Goal: Information Seeking & Learning: Compare options

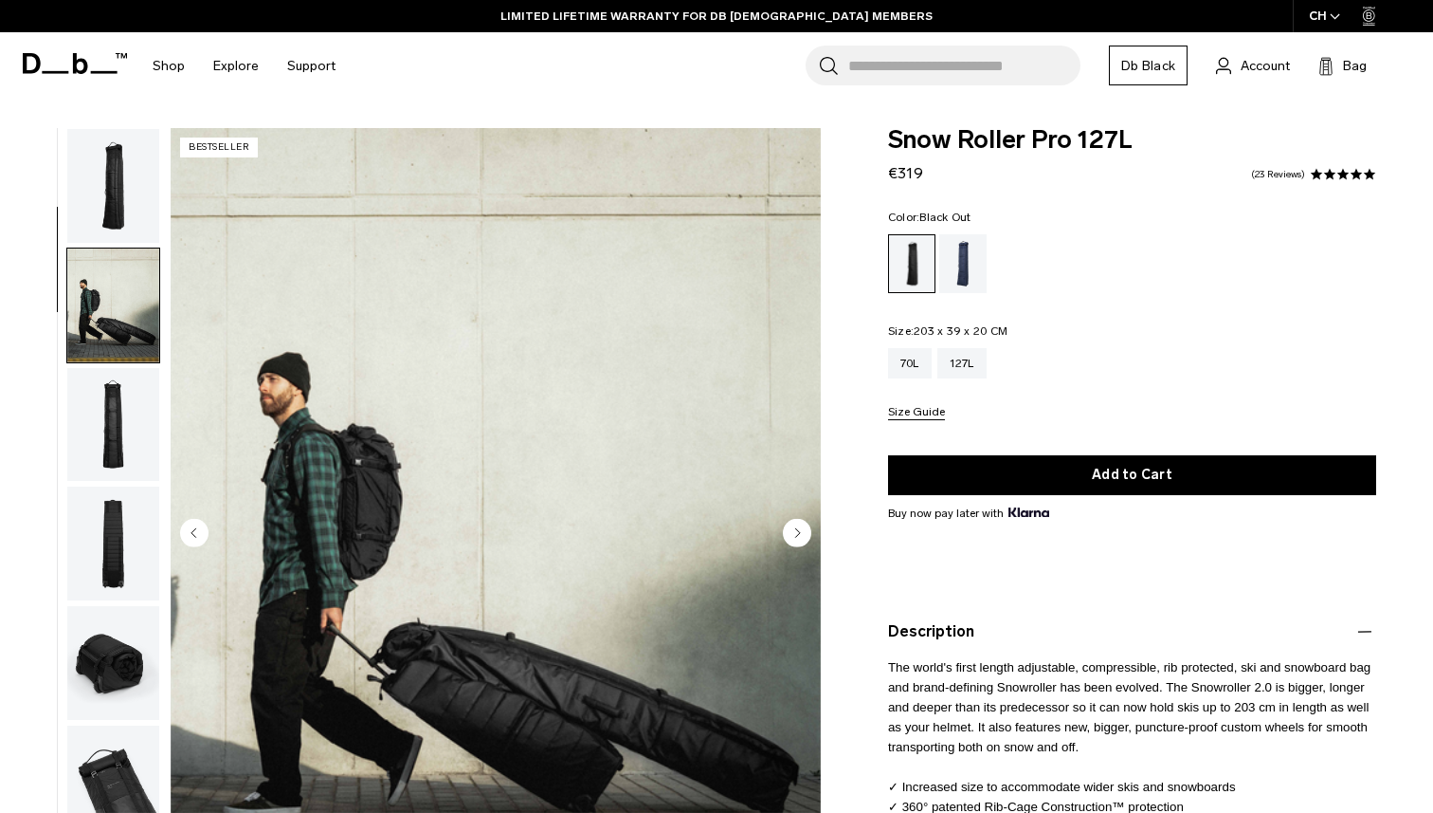
scroll to position [119, 0]
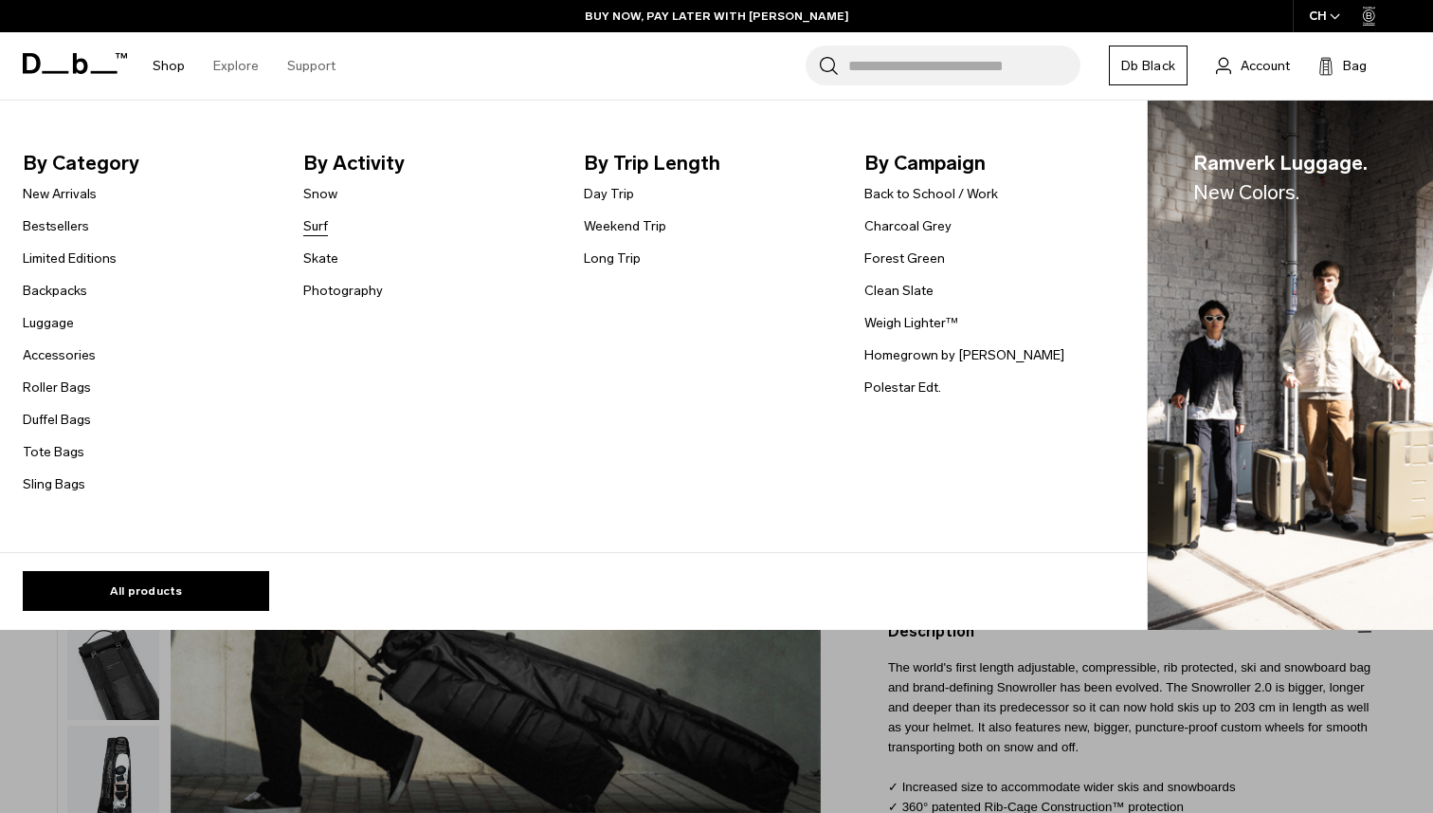
click at [322, 226] on link "Surf" at bounding box center [315, 226] width 25 height 20
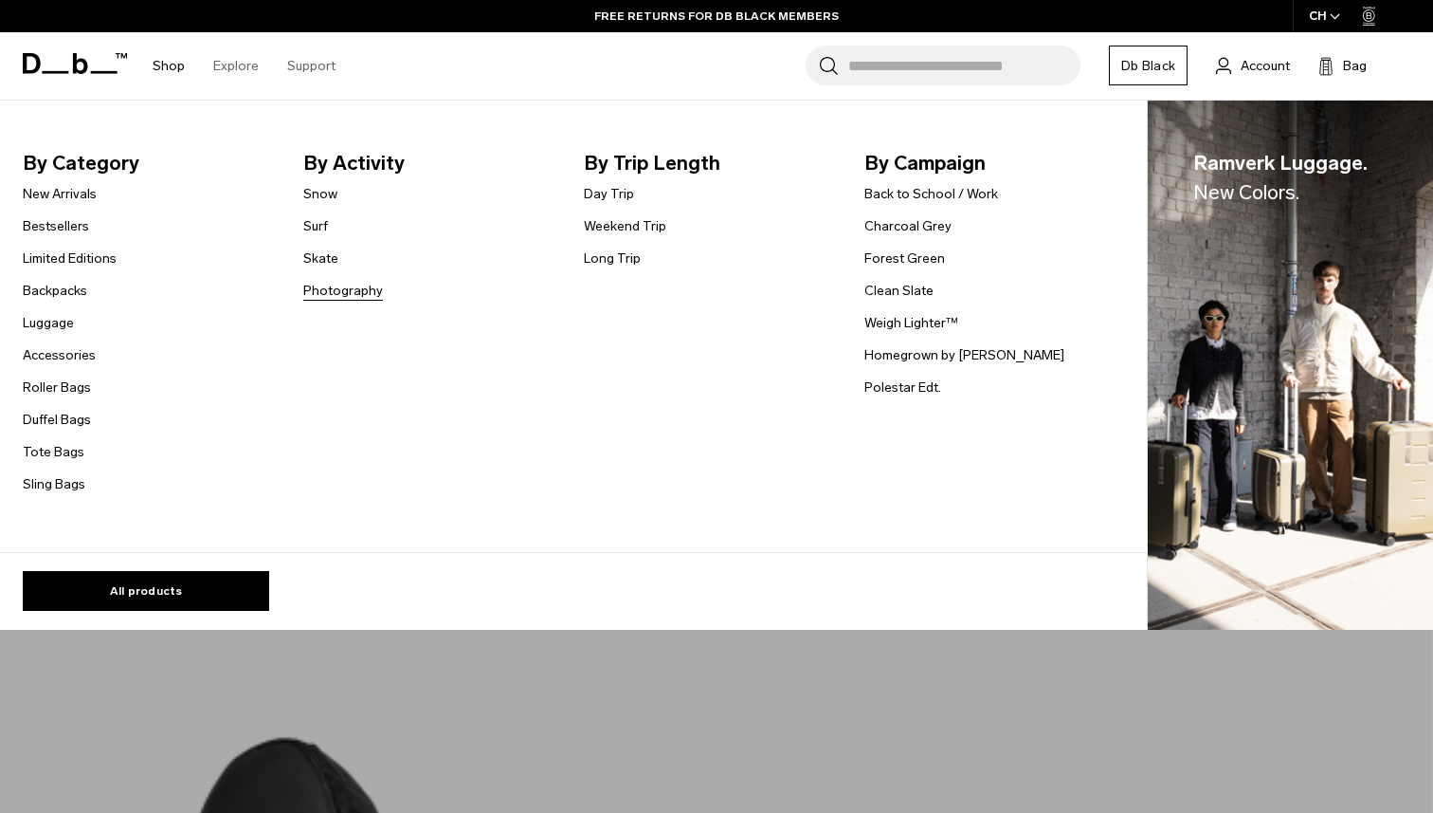
click at [346, 292] on link "Photography" at bounding box center [343, 291] width 80 height 20
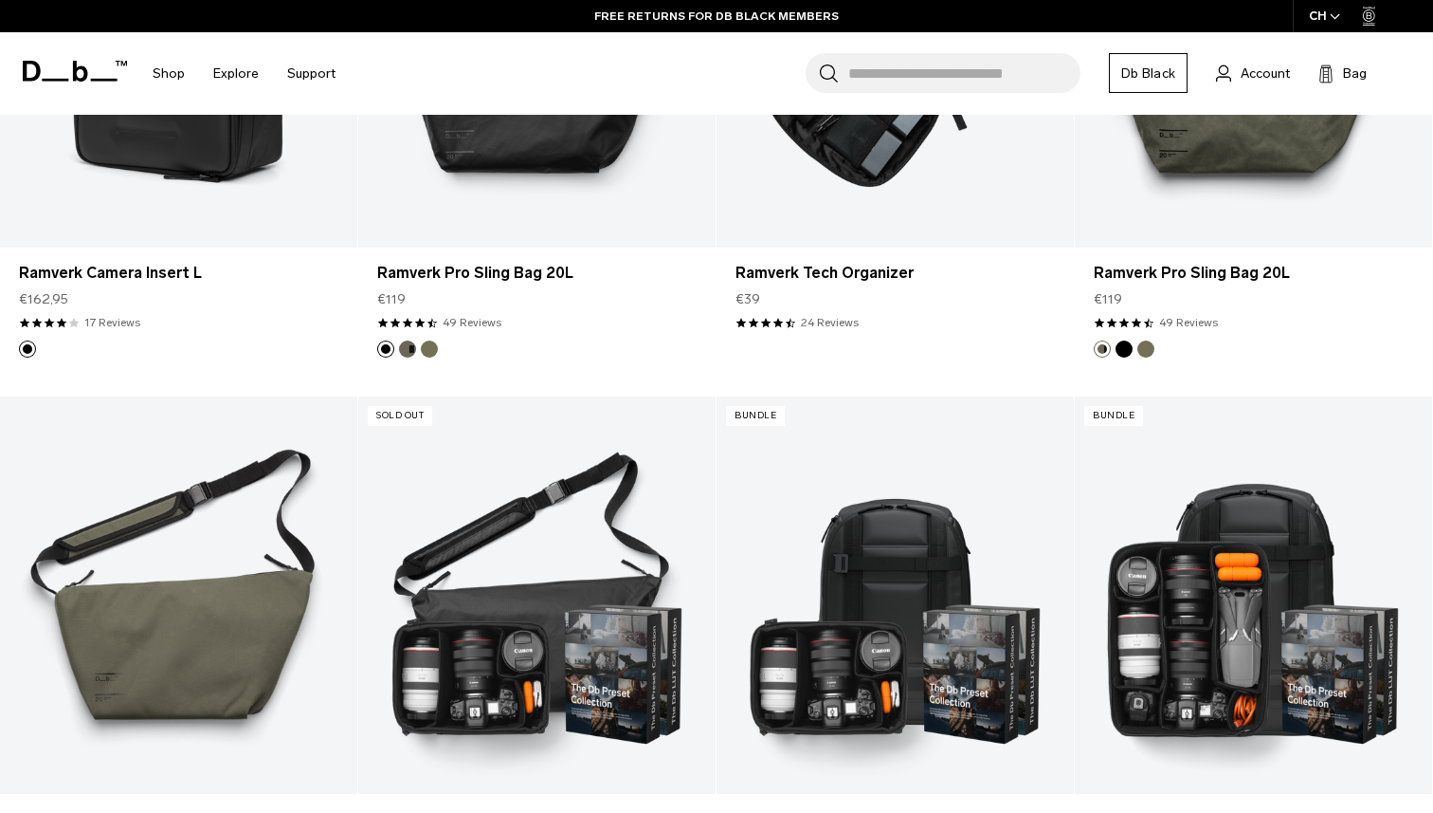
scroll to position [1220, 0]
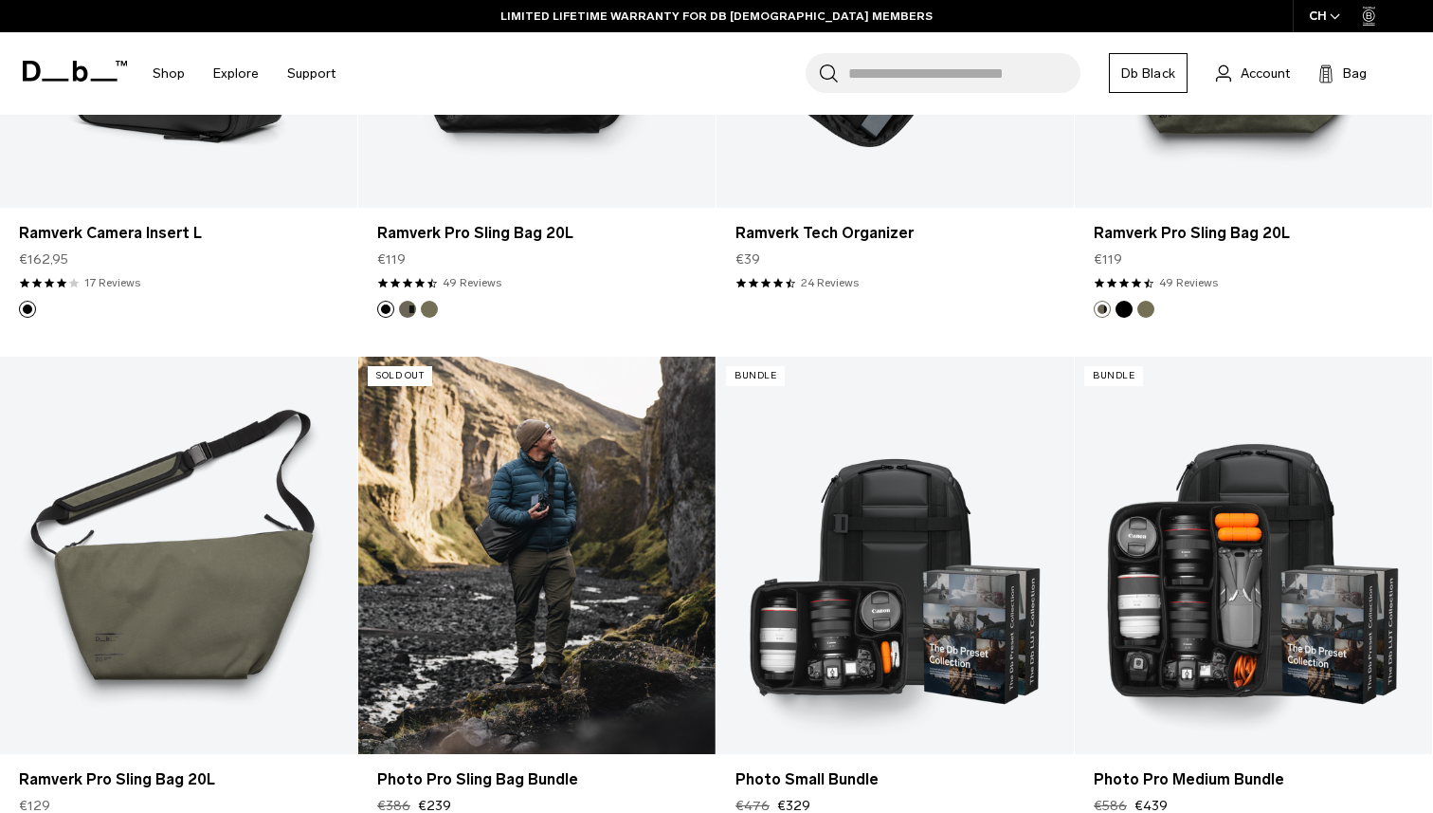
click at [604, 599] on link "Photo Pro Sling Bag Bundle" at bounding box center [536, 554] width 357 height 397
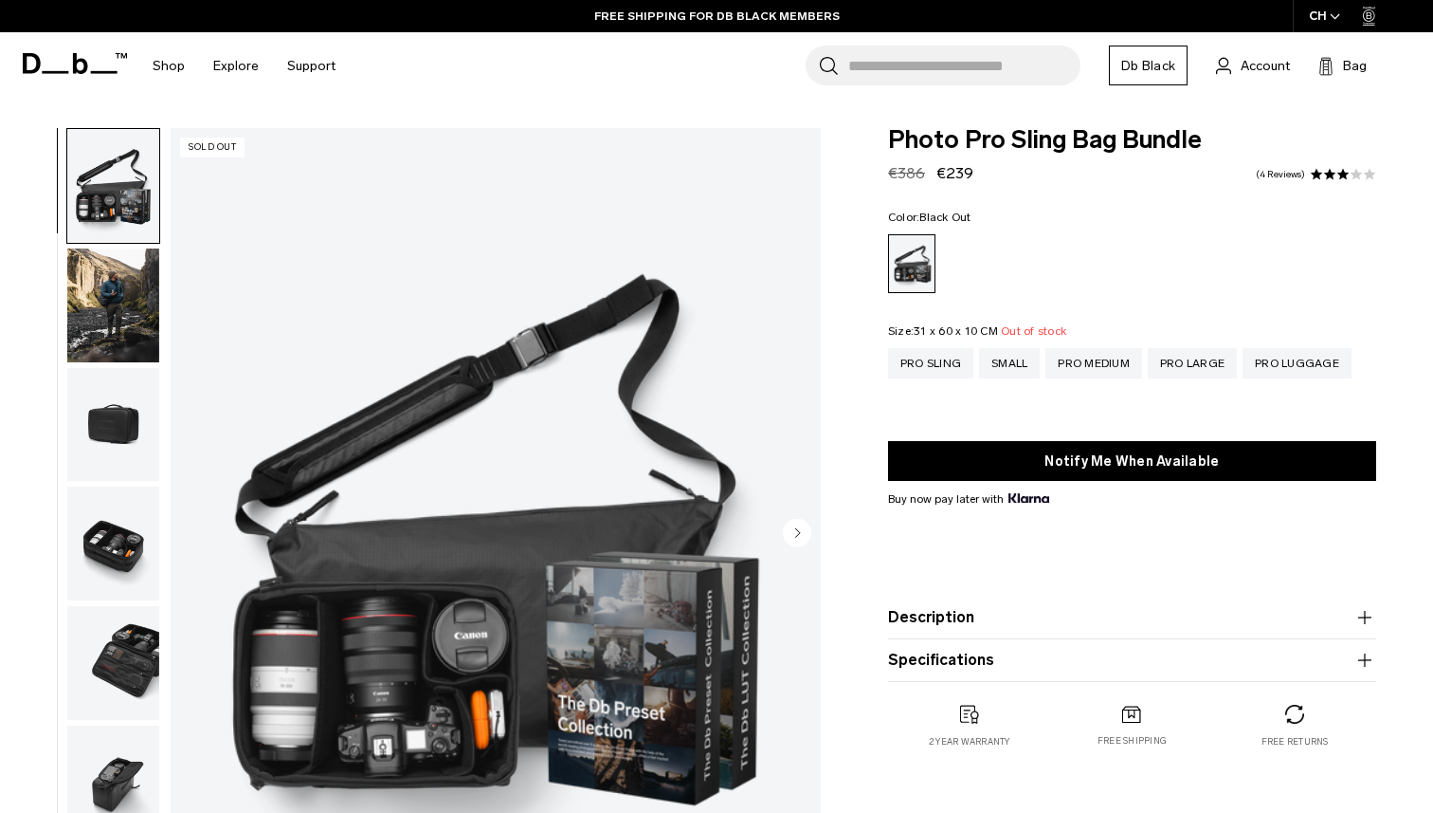
click at [128, 300] on img "button" at bounding box center [113, 305] width 92 height 114
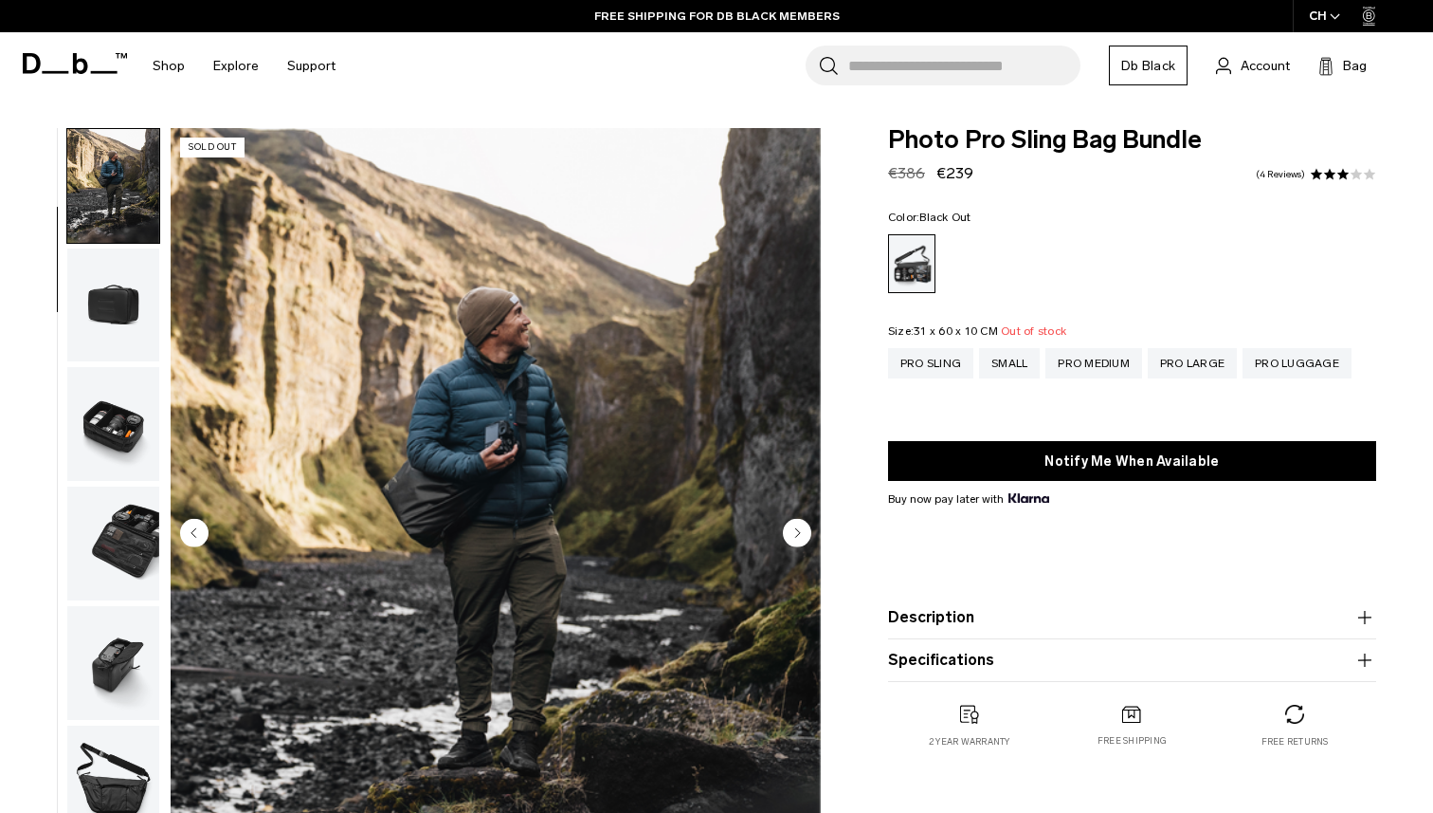
click at [110, 391] on img "button" at bounding box center [113, 424] width 92 height 114
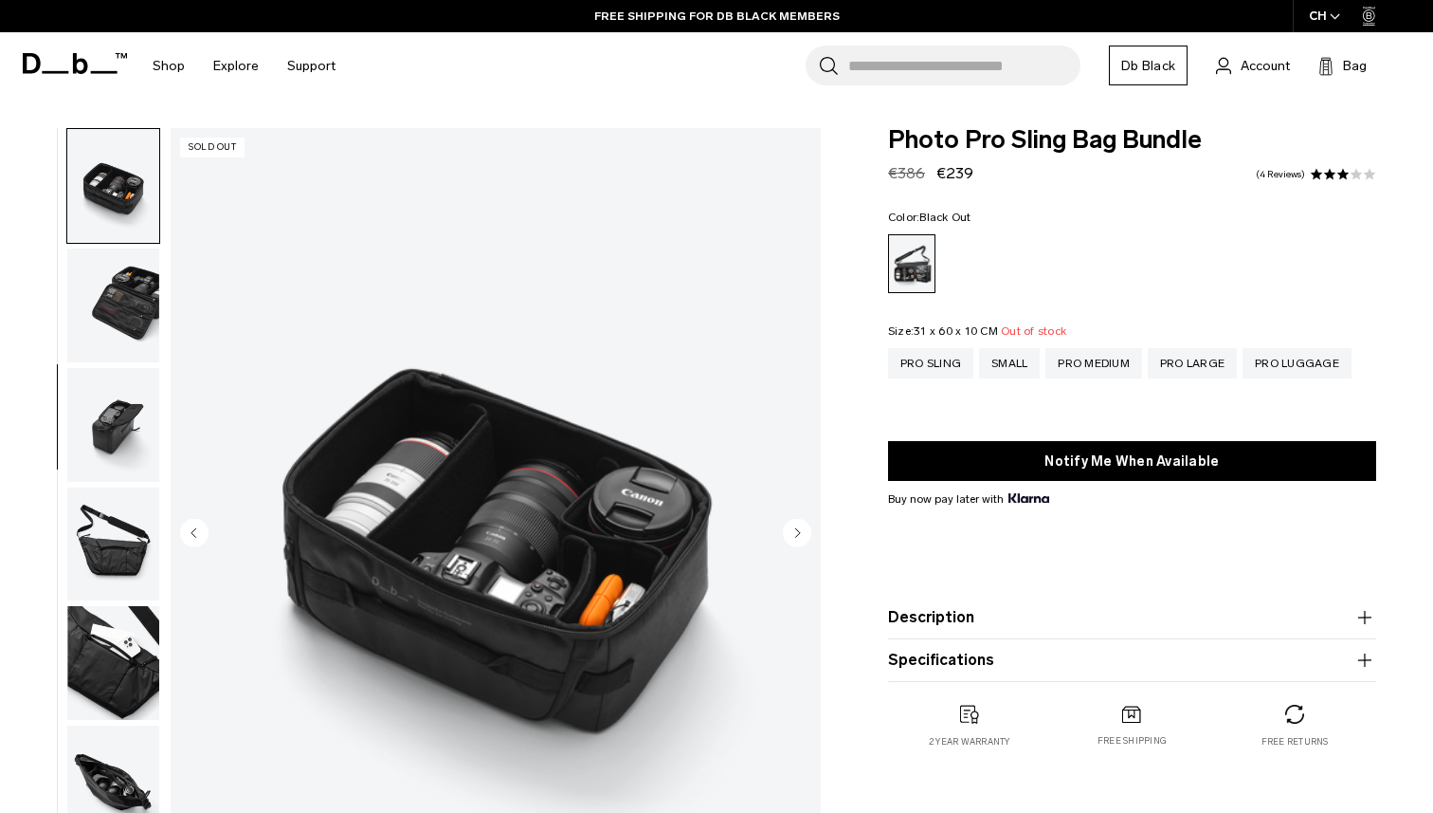
click at [104, 398] on img "button" at bounding box center [113, 425] width 92 height 114
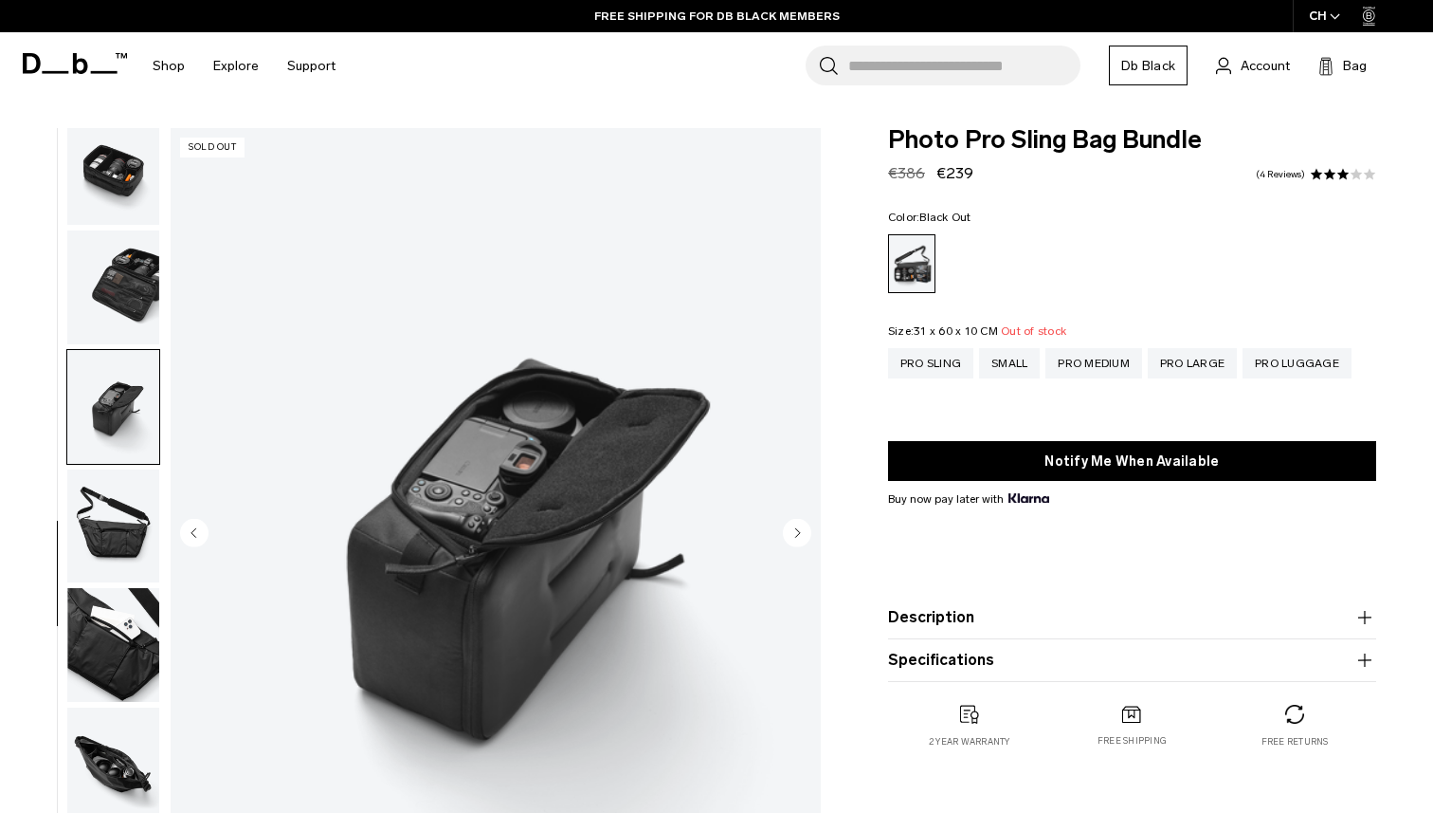
scroll to position [376, 0]
click at [116, 448] on img "button" at bounding box center [113, 406] width 92 height 114
click at [111, 496] on img "button" at bounding box center [113, 525] width 92 height 114
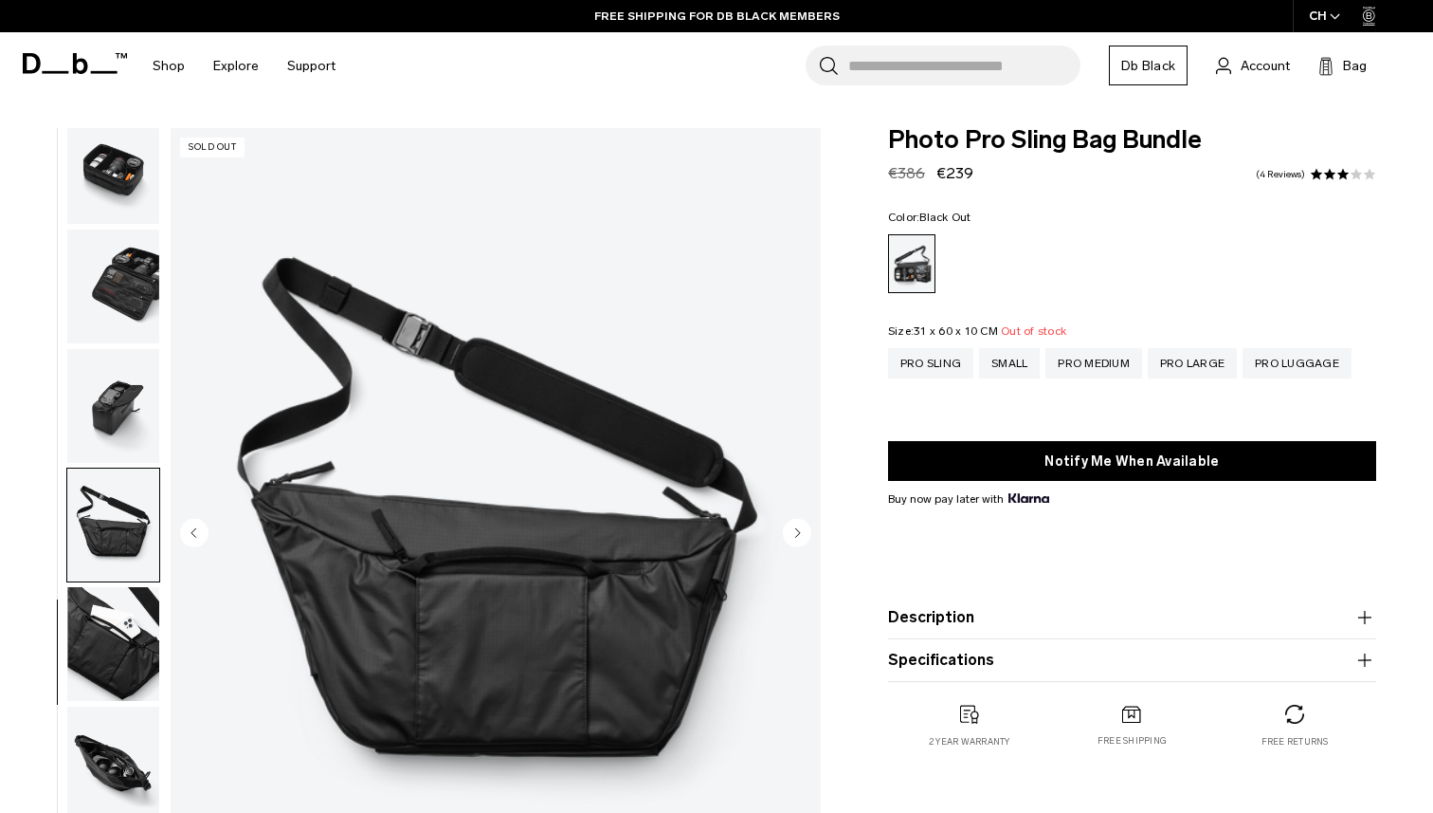
click at [107, 602] on img "button" at bounding box center [113, 644] width 92 height 114
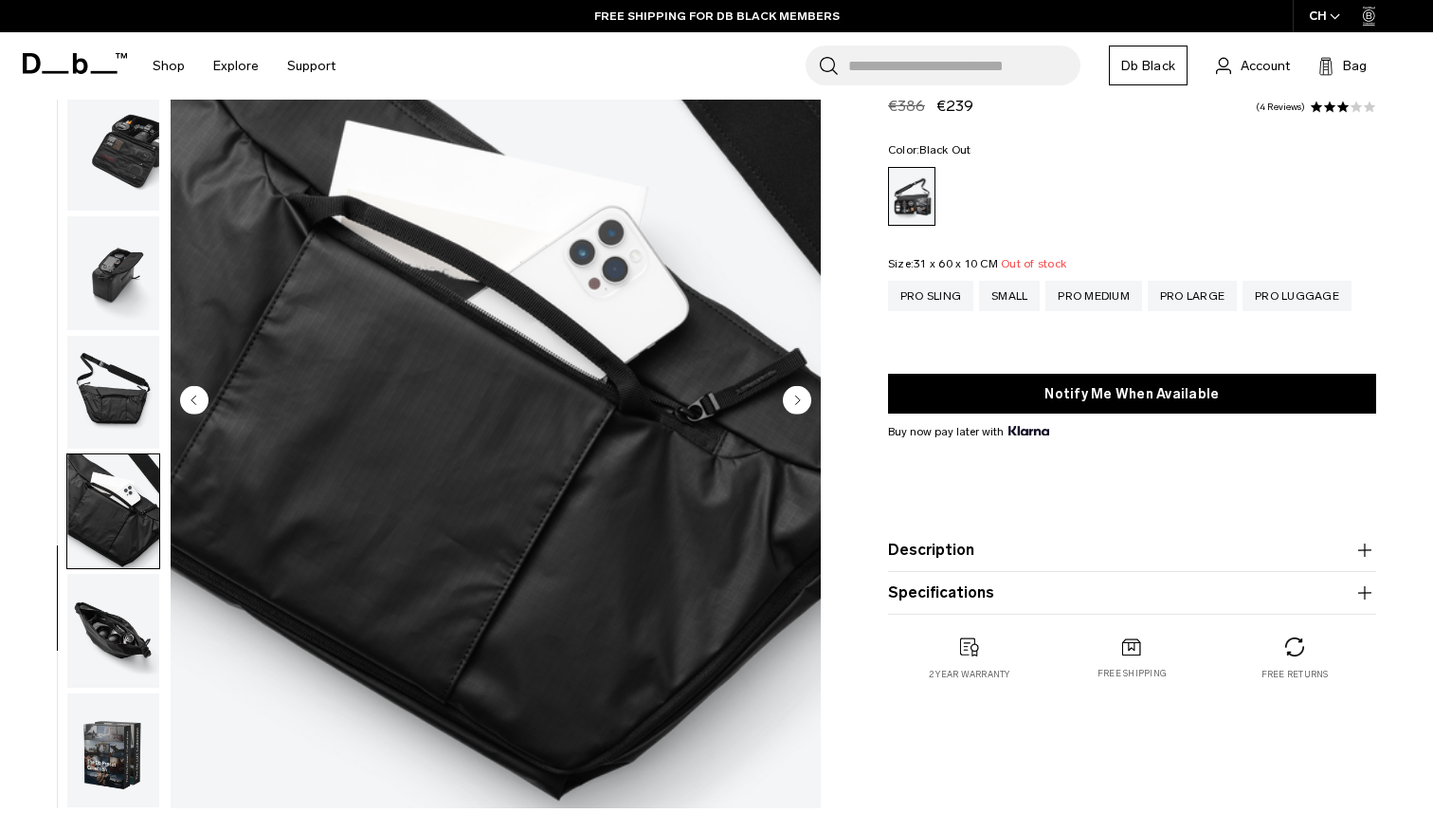
scroll to position [137, 0]
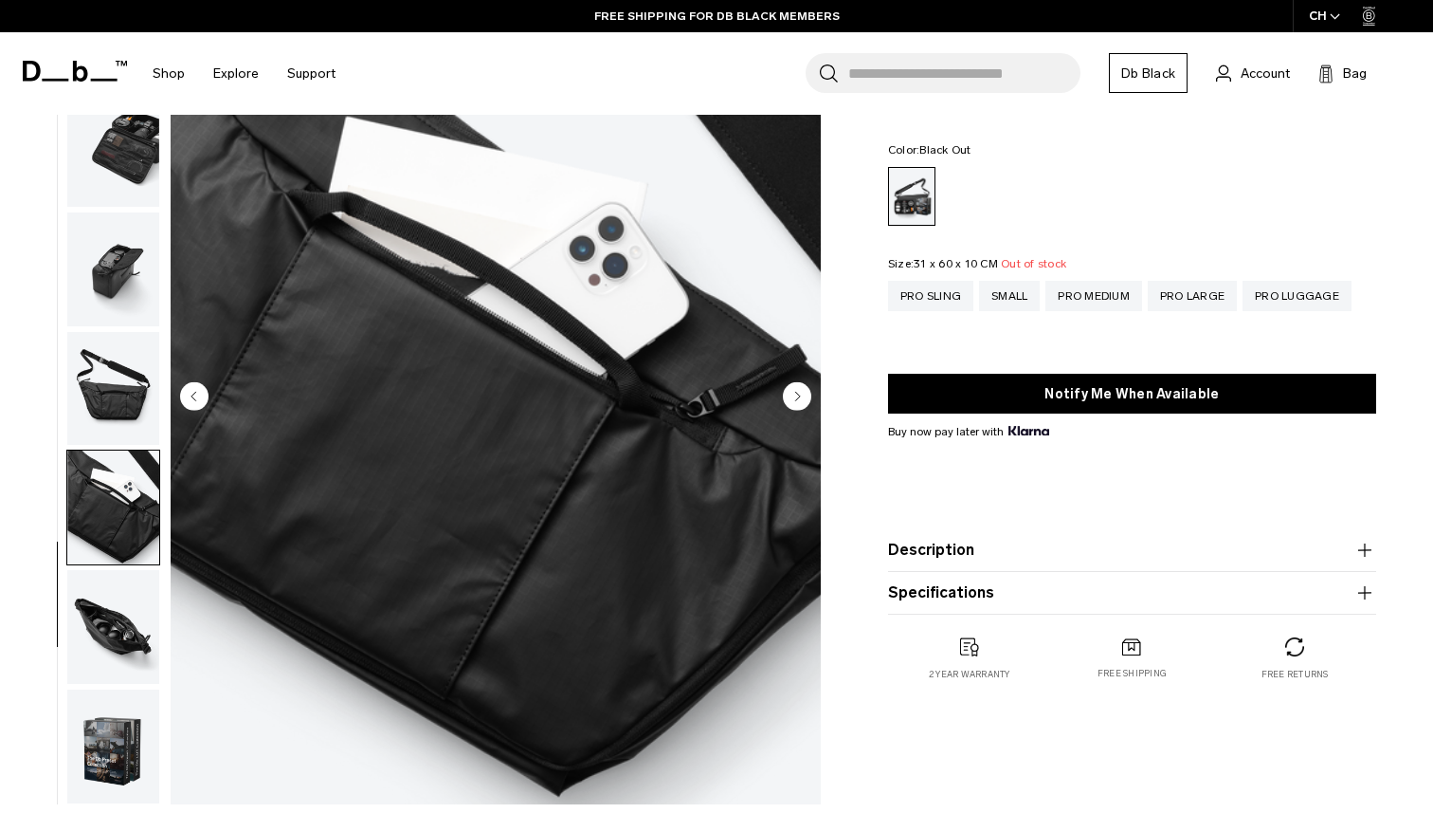
click at [112, 611] on img "button" at bounding box center [113, 627] width 92 height 114
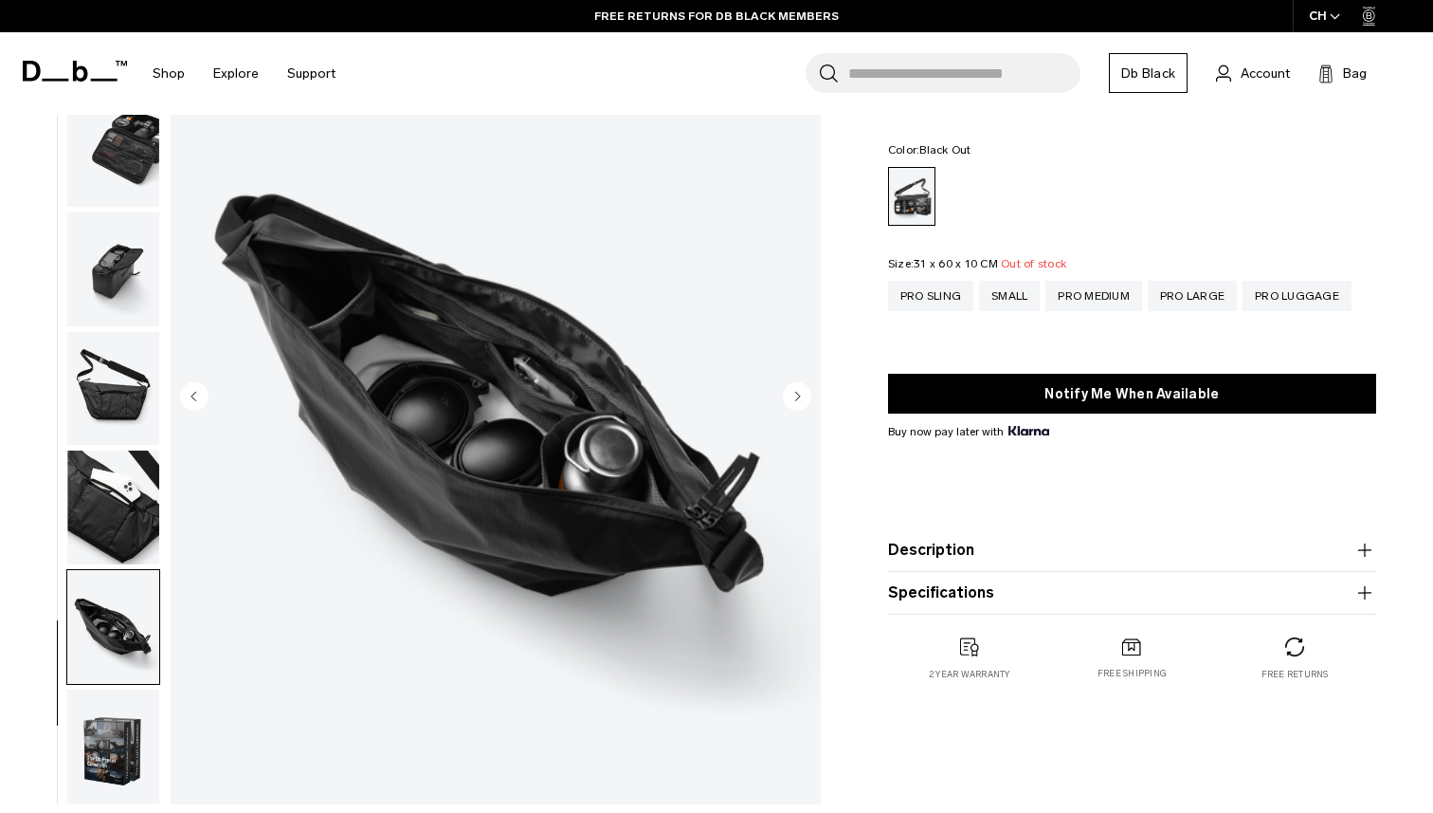
click at [115, 727] on img "button" at bounding box center [113, 746] width 92 height 114
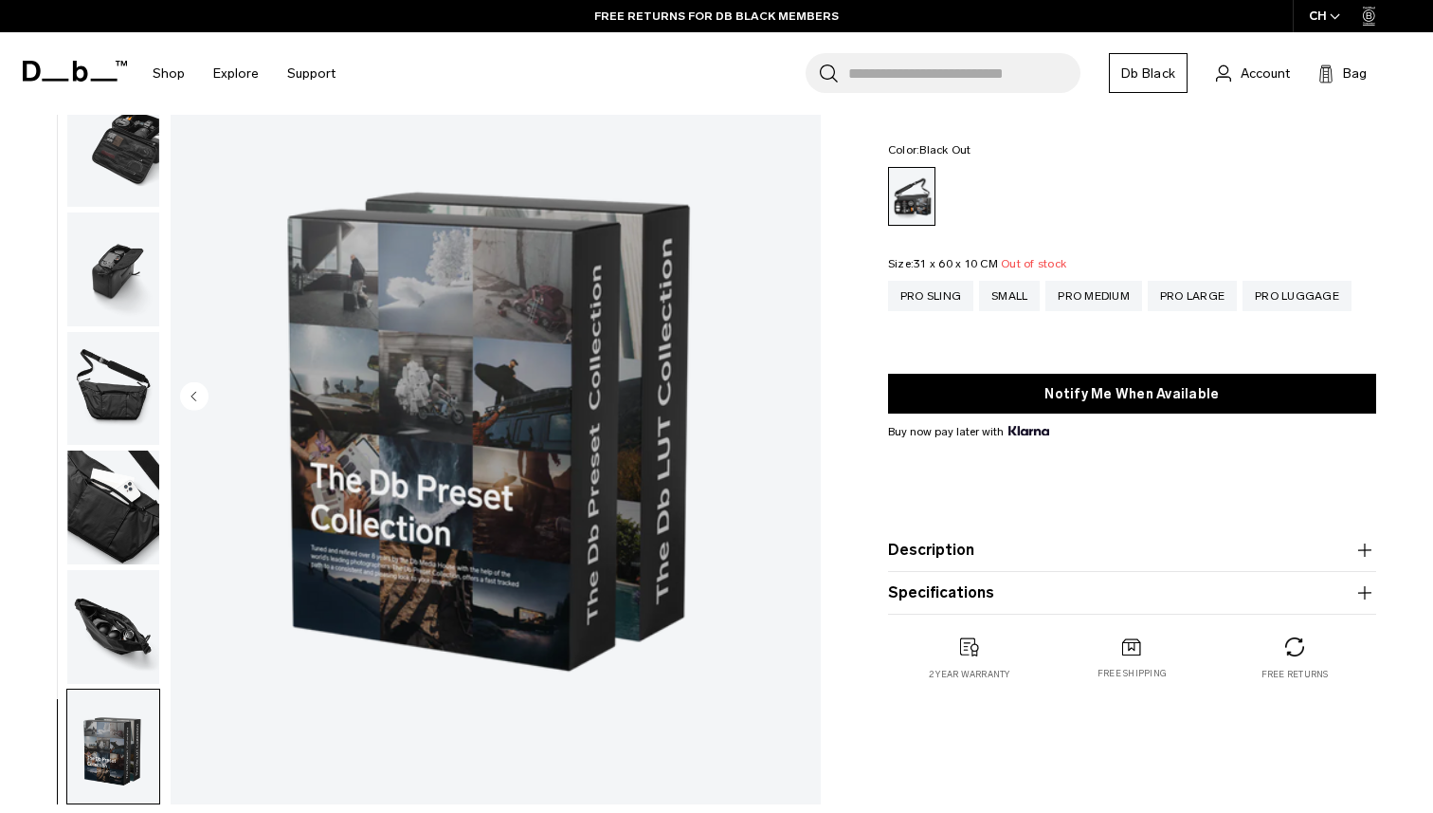
click at [120, 648] on img "button" at bounding box center [113, 627] width 92 height 114
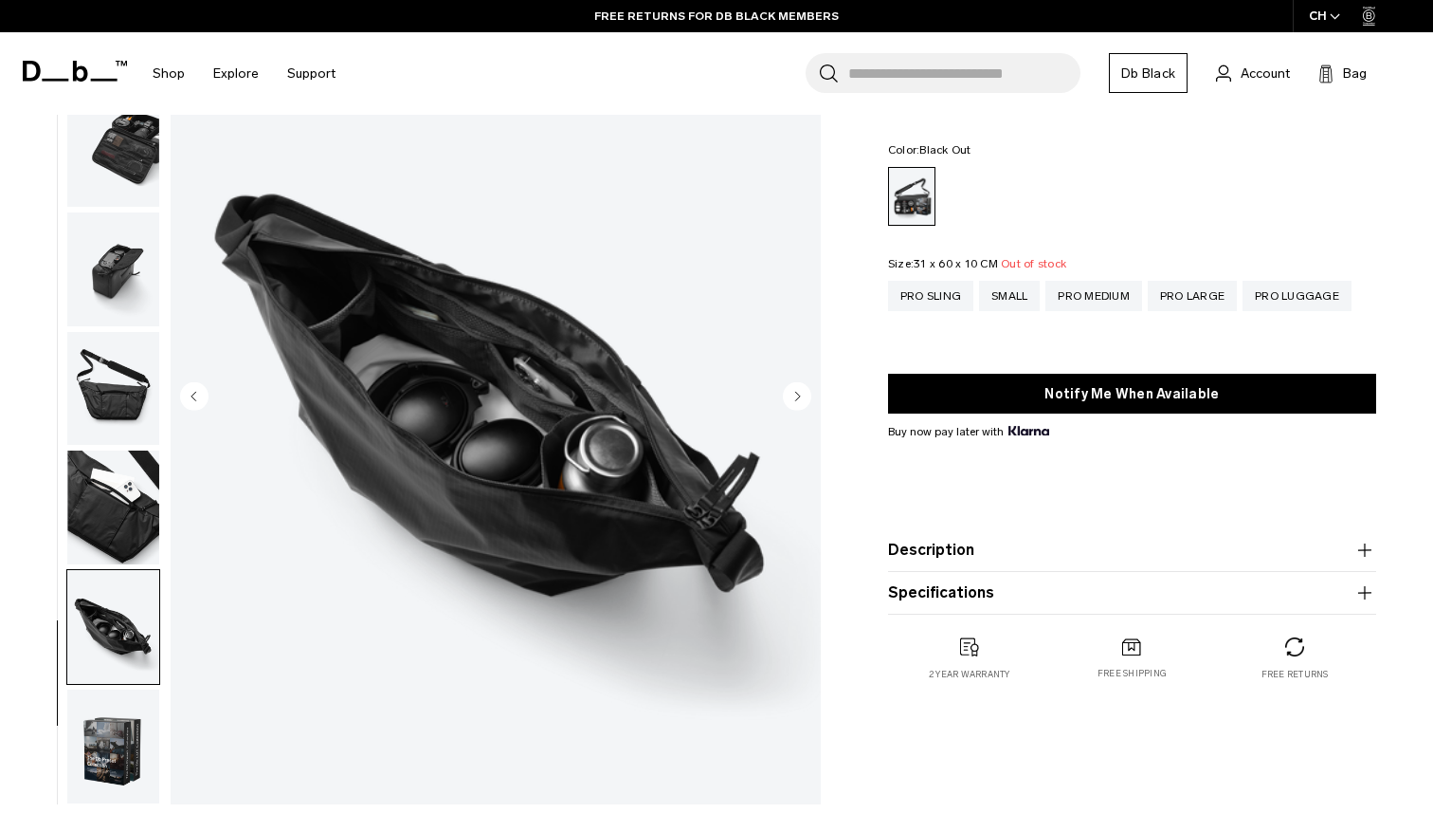
click at [134, 542] on img "button" at bounding box center [113, 507] width 92 height 114
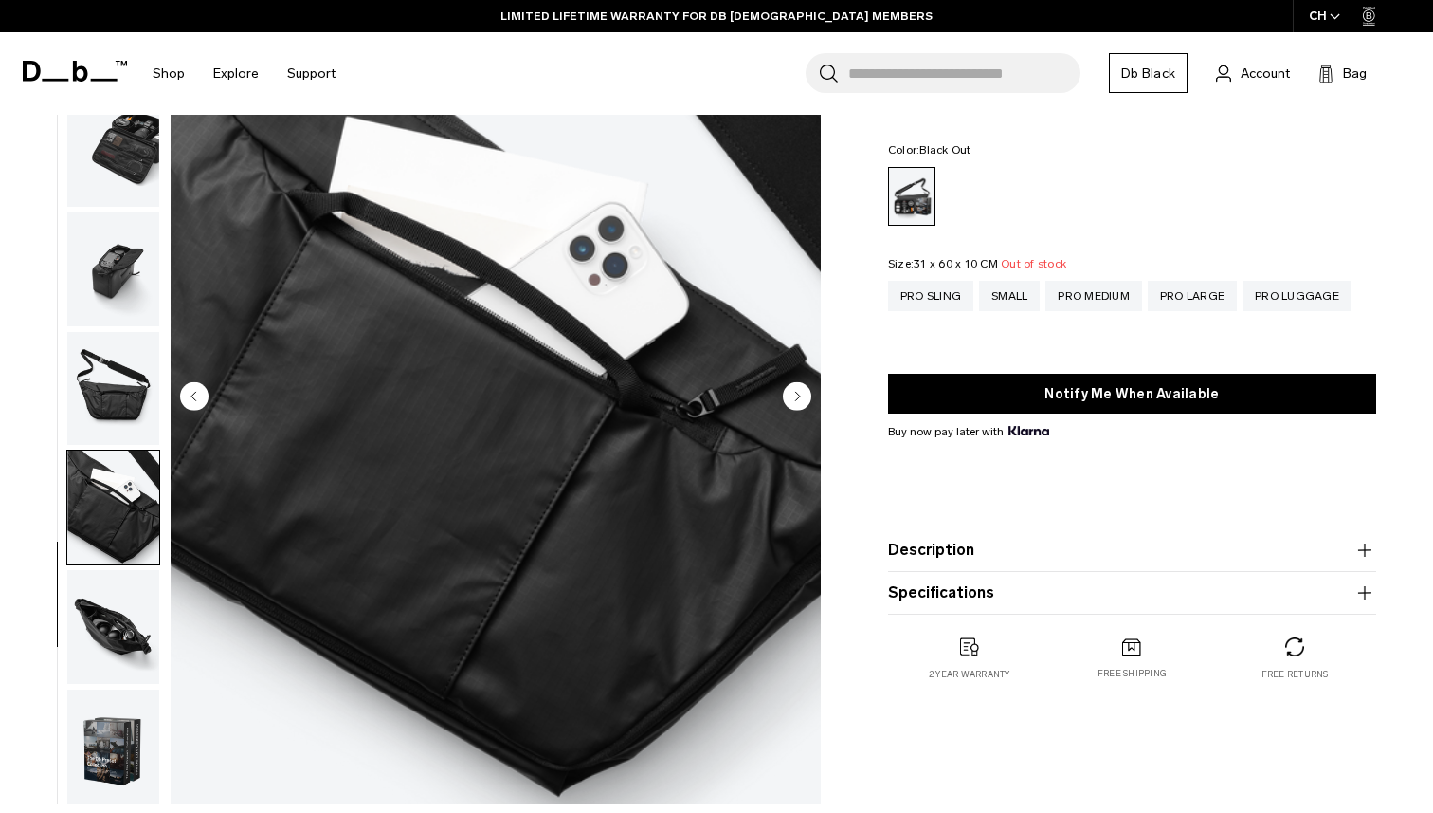
click at [153, 374] on img "button" at bounding box center [113, 389] width 92 height 114
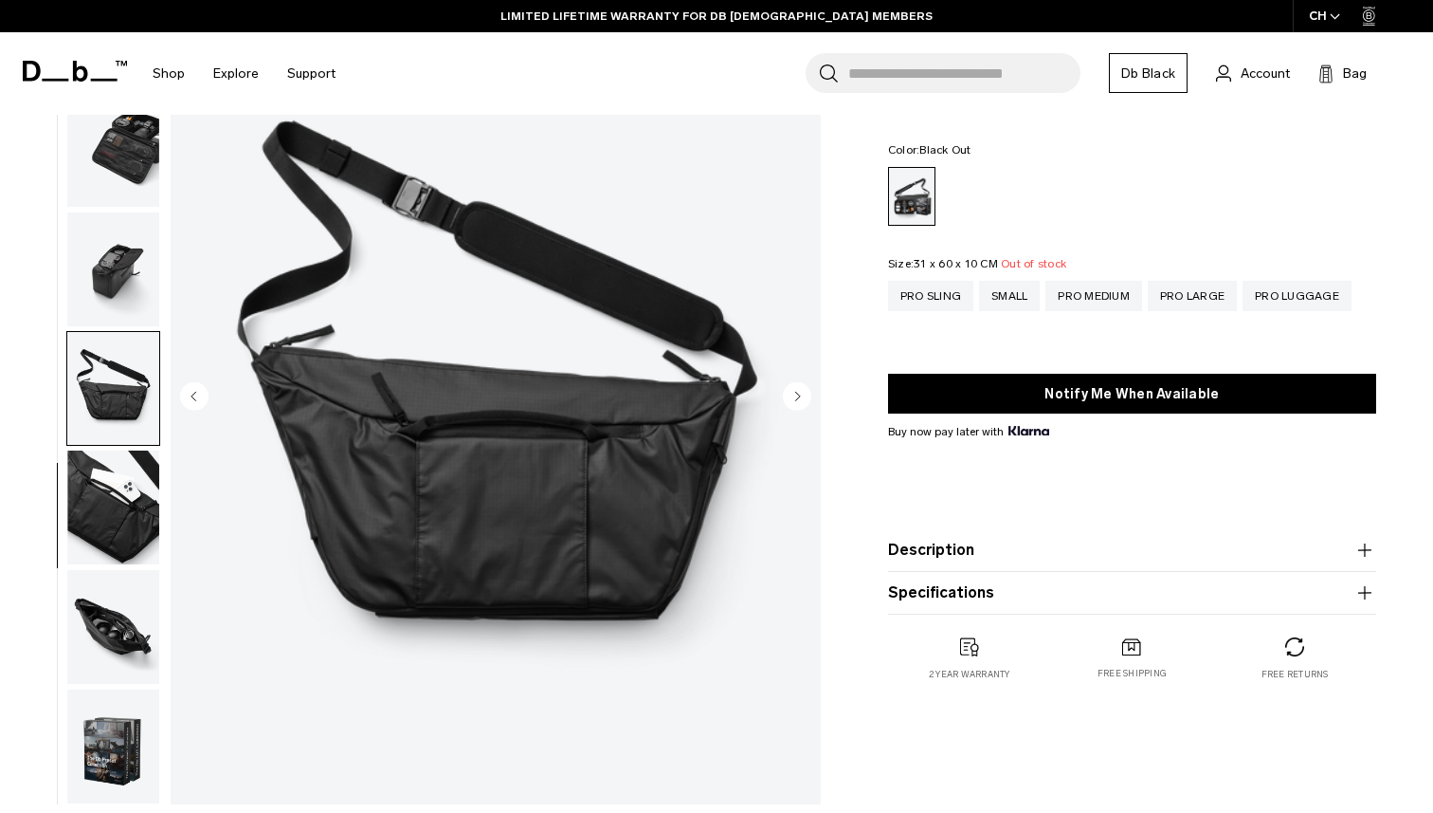
click at [110, 479] on img "button" at bounding box center [113, 507] width 92 height 114
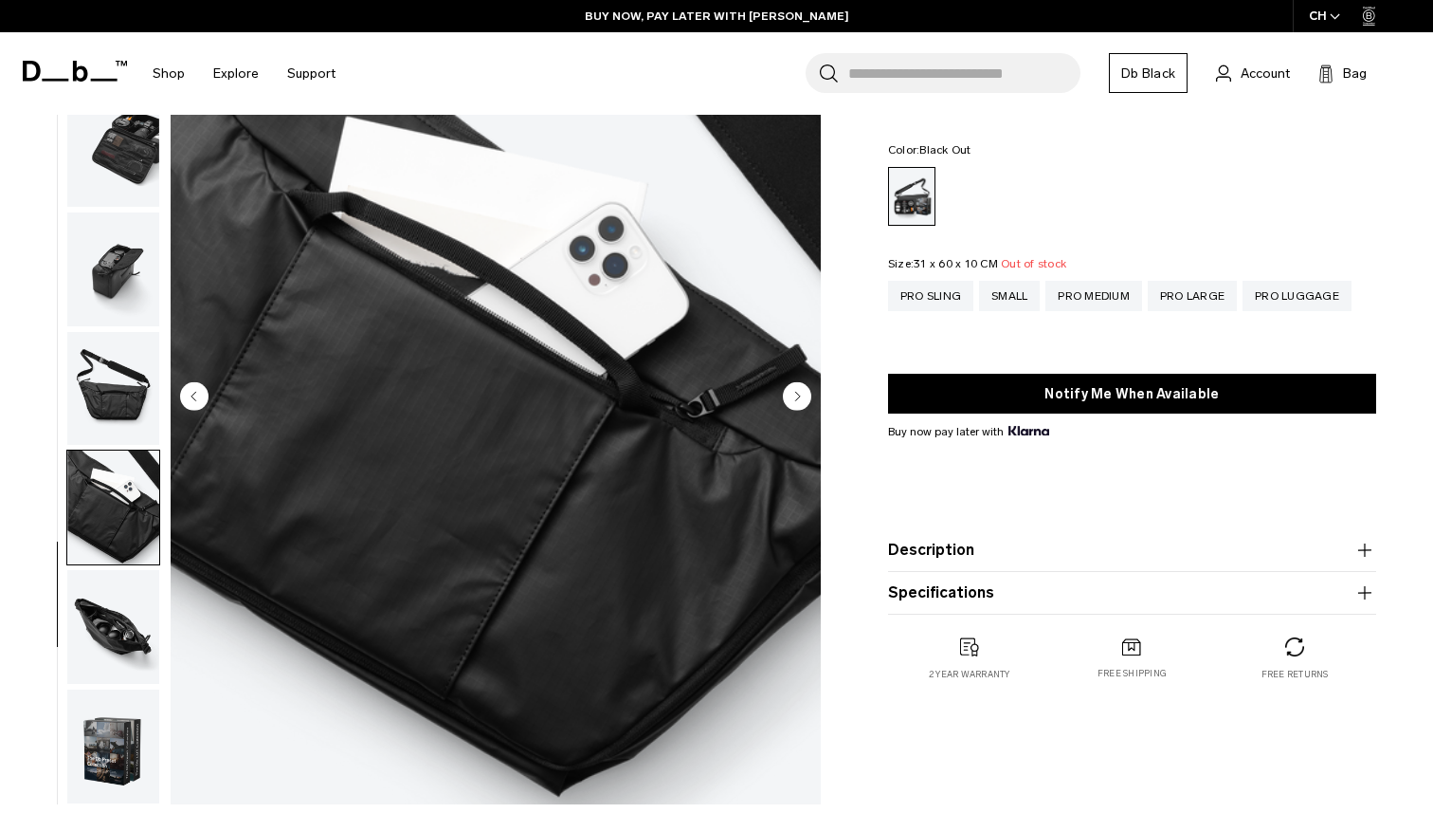
click at [89, 274] on img "button" at bounding box center [113, 269] width 92 height 114
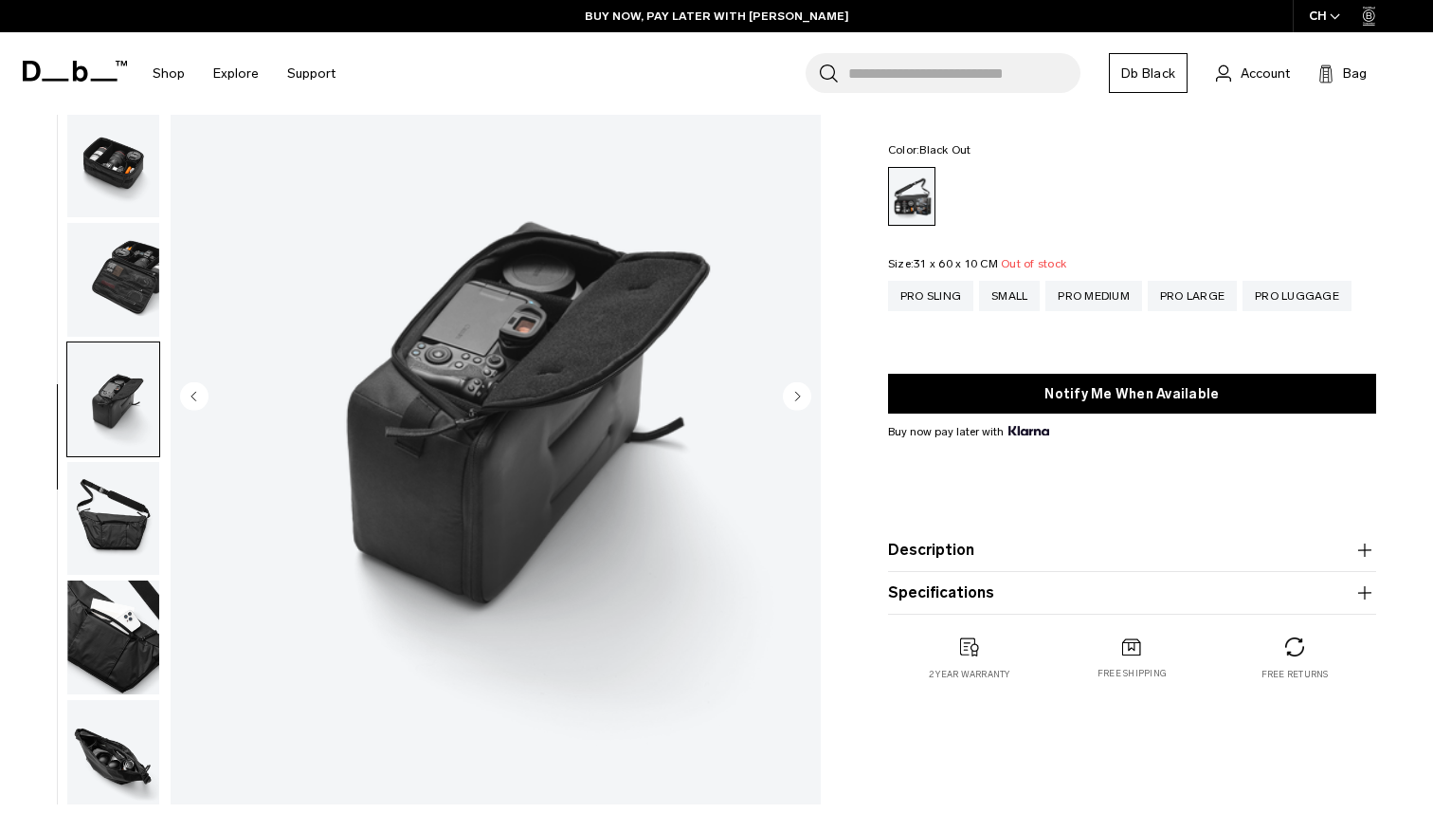
scroll to position [234, 0]
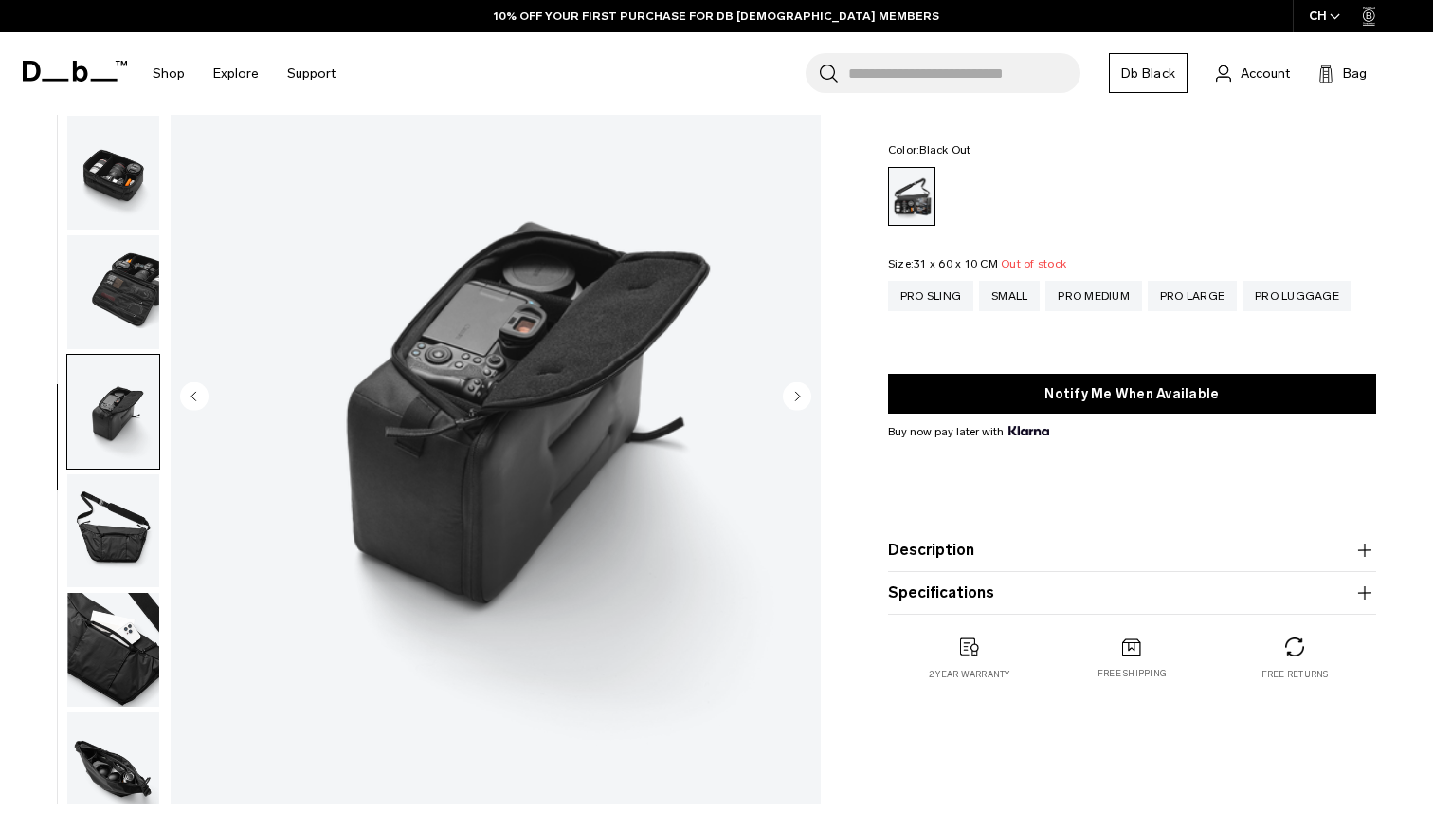
click at [99, 286] on img "button" at bounding box center [113, 292] width 92 height 114
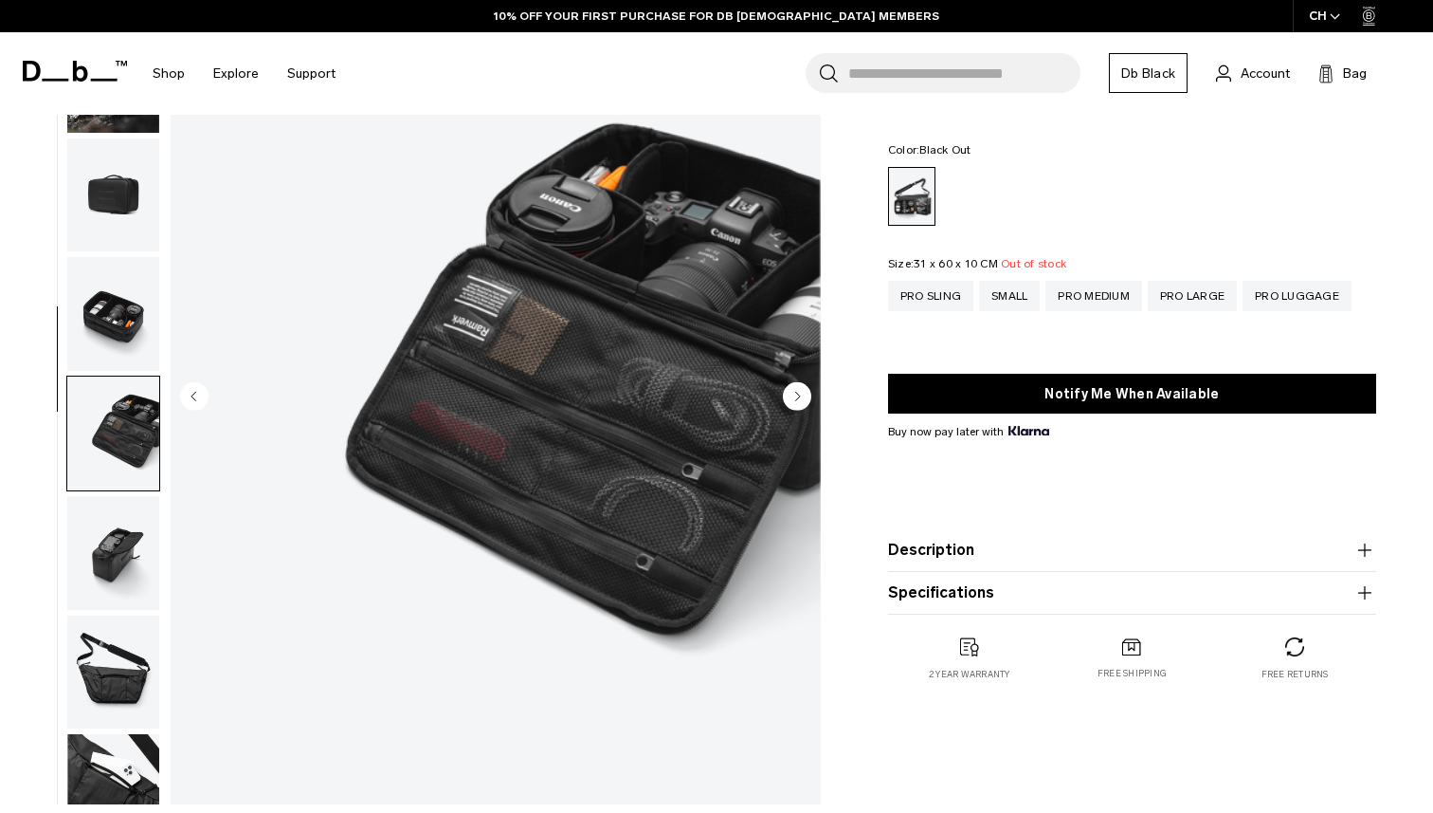
scroll to position [86, 0]
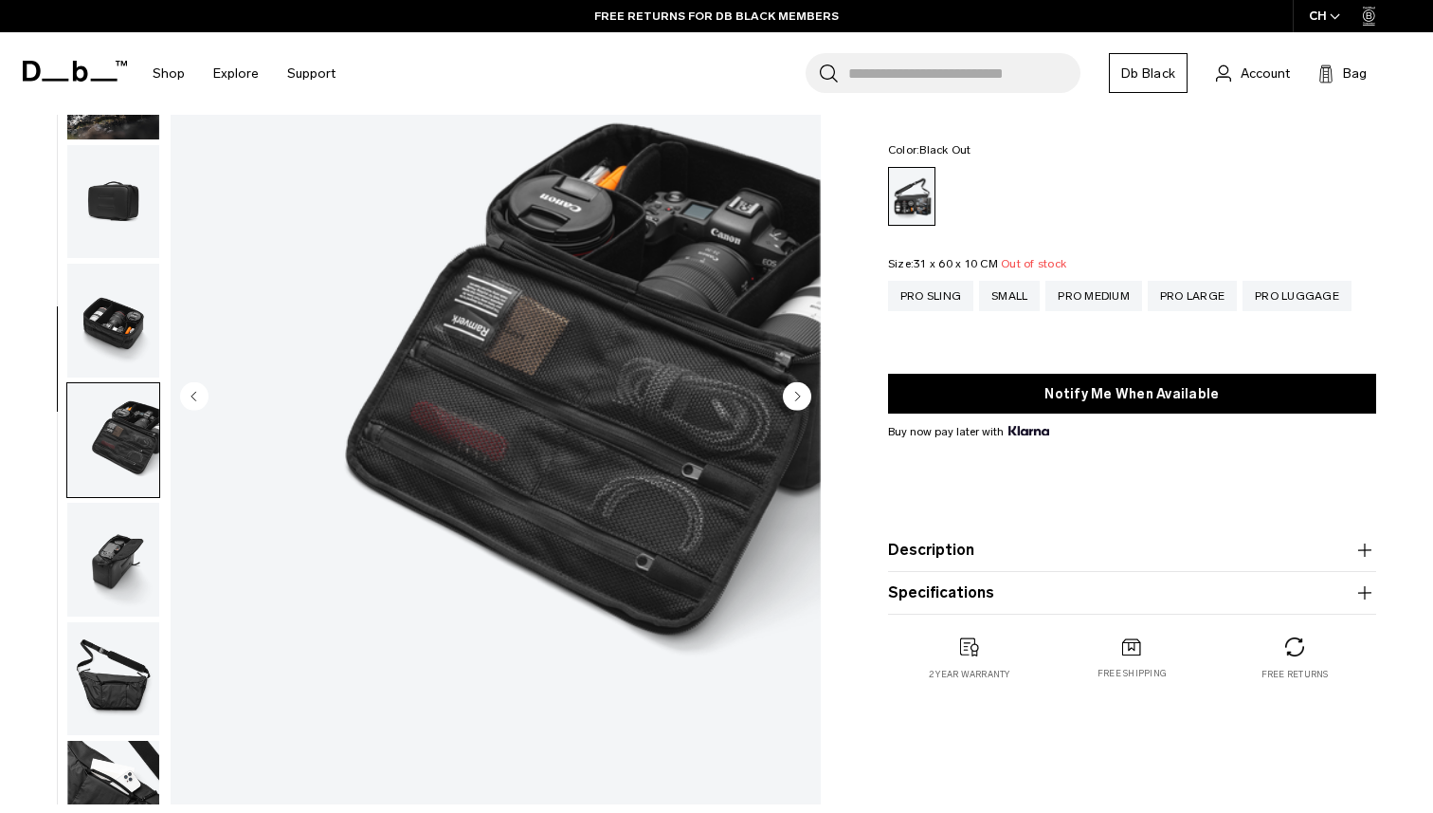
click at [100, 294] on img "button" at bounding box center [113, 321] width 92 height 114
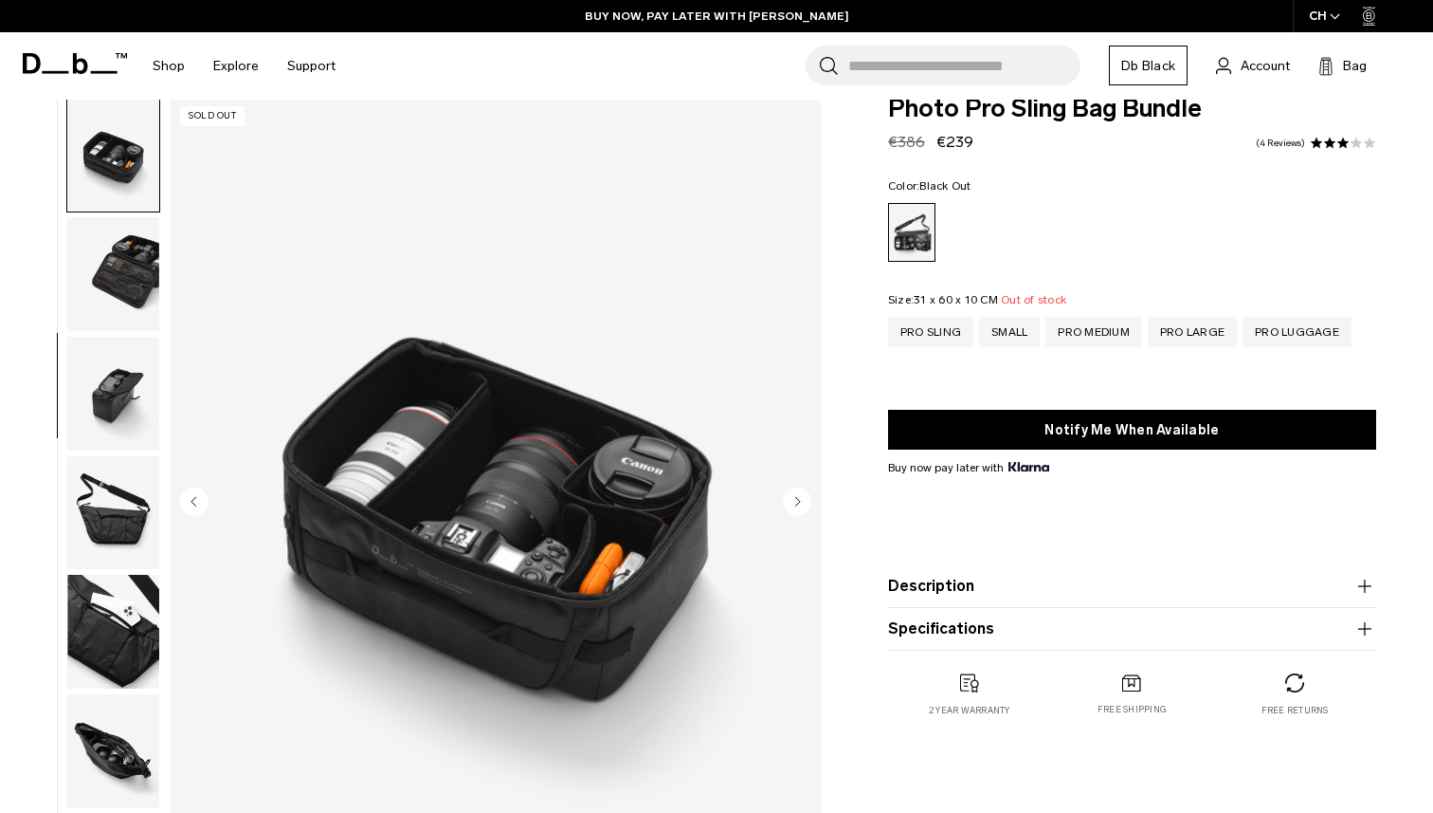
scroll to position [0, 0]
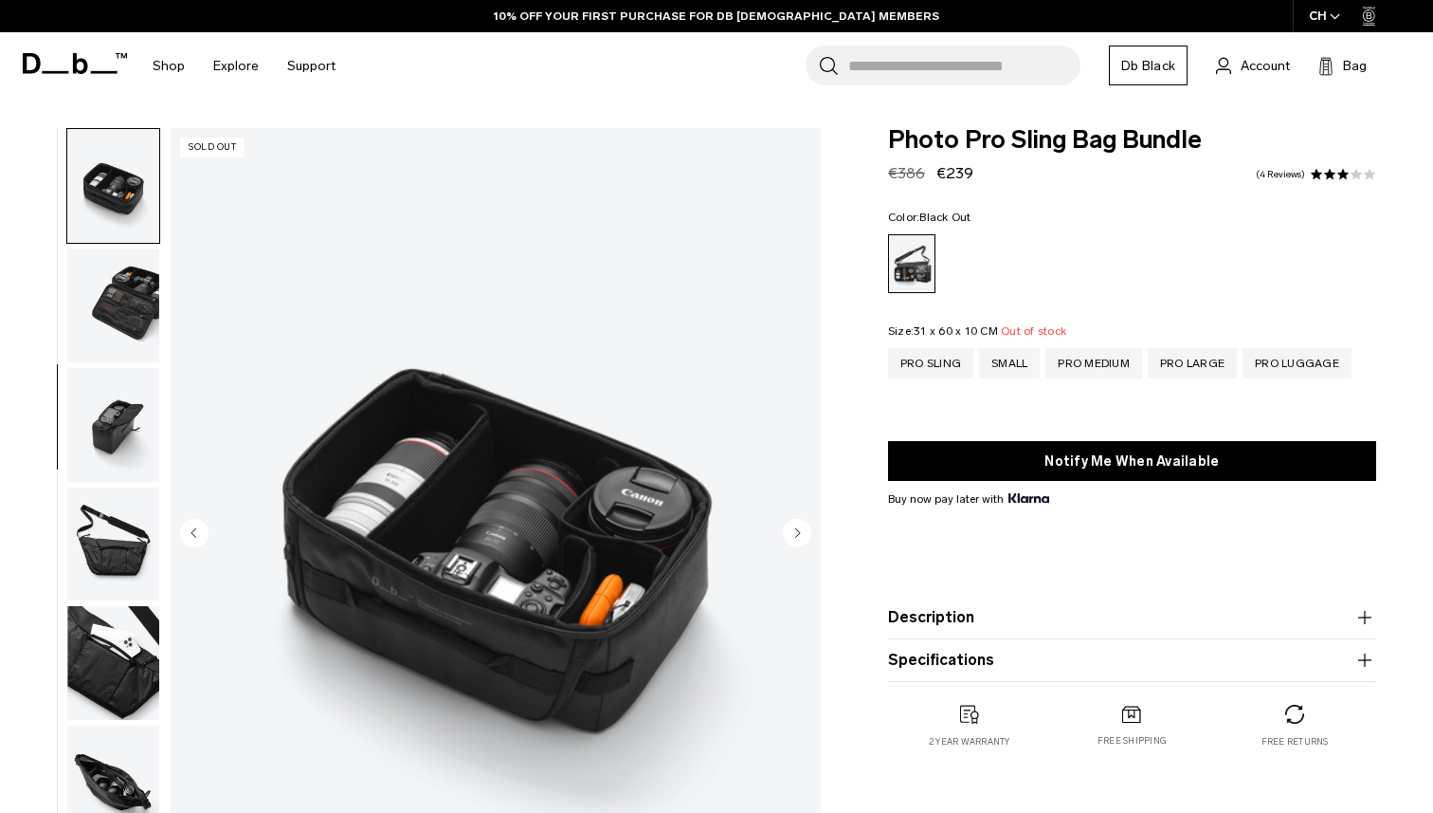
click at [122, 300] on img "button" at bounding box center [113, 305] width 92 height 114
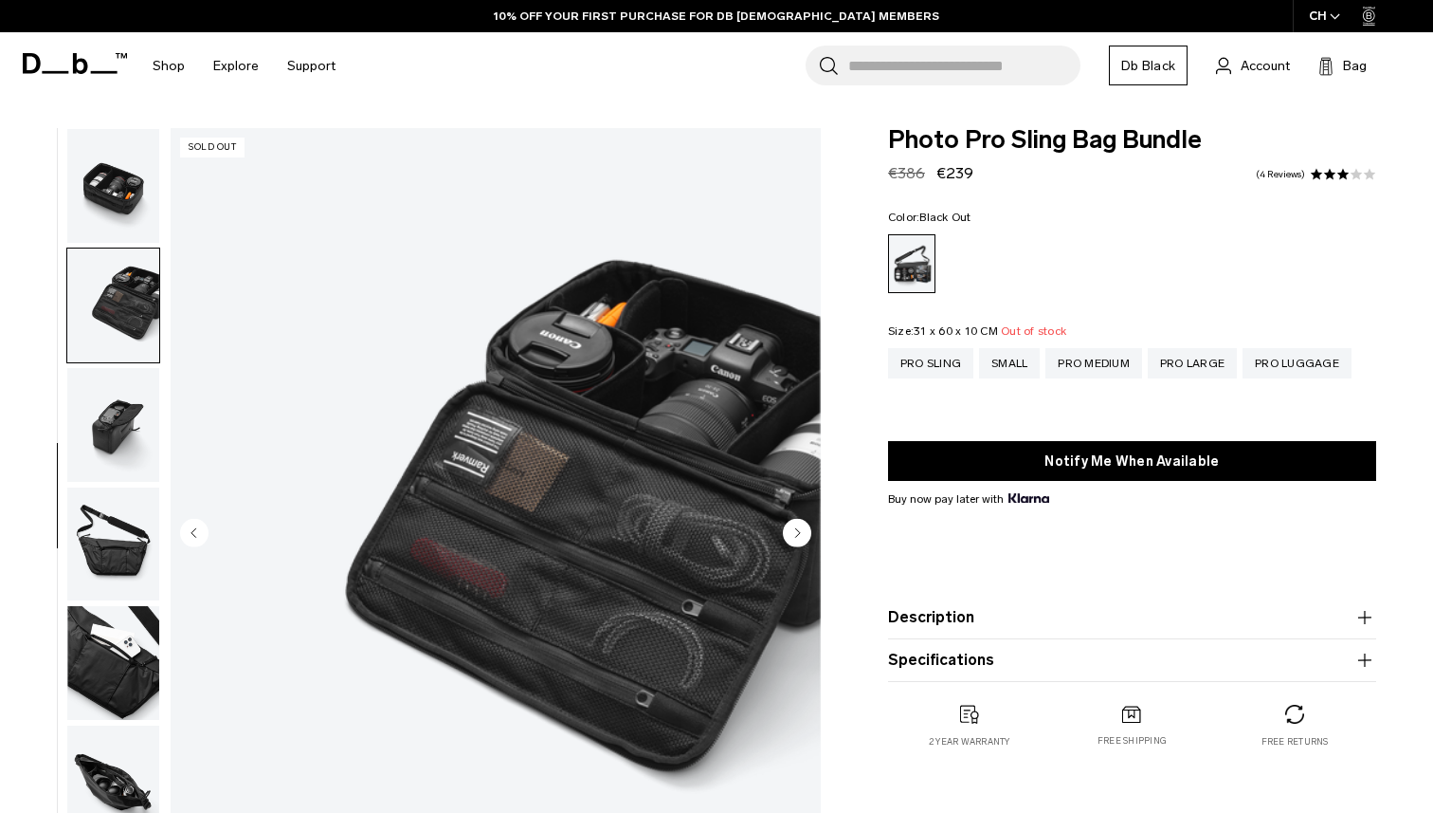
scroll to position [376, 0]
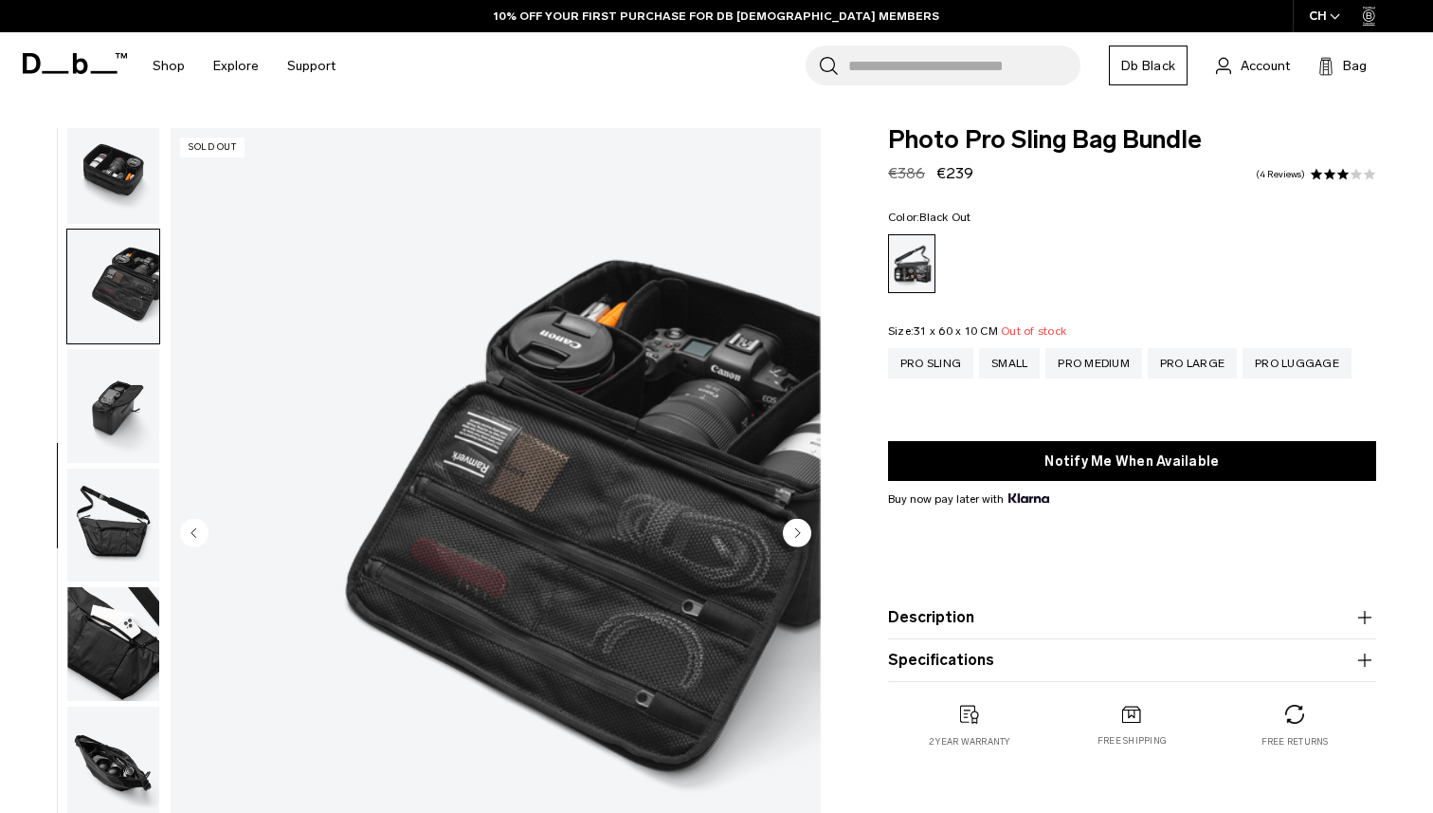
click at [125, 370] on img "button" at bounding box center [113, 406] width 92 height 114
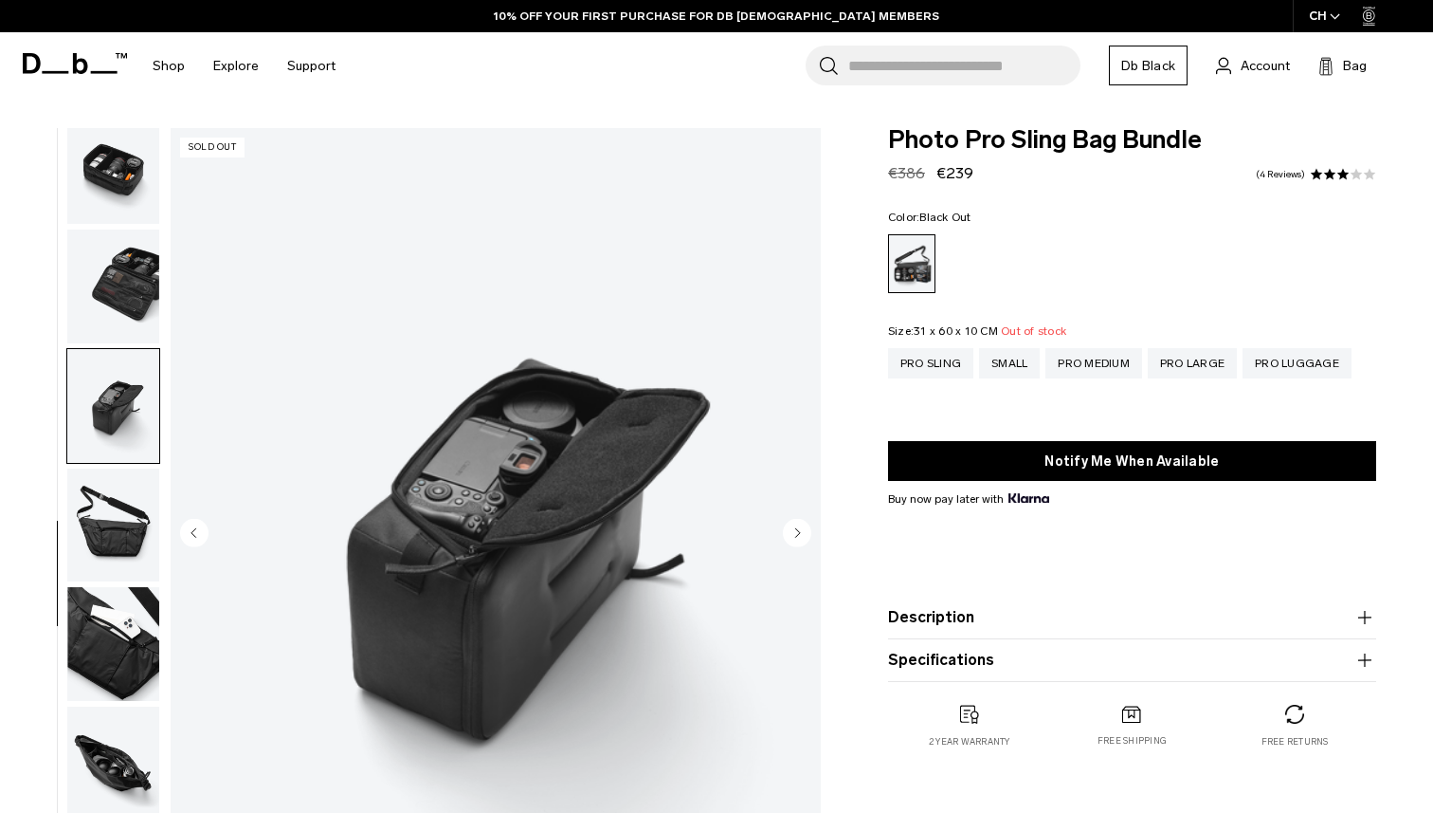
click at [119, 477] on img "button" at bounding box center [113, 525] width 92 height 114
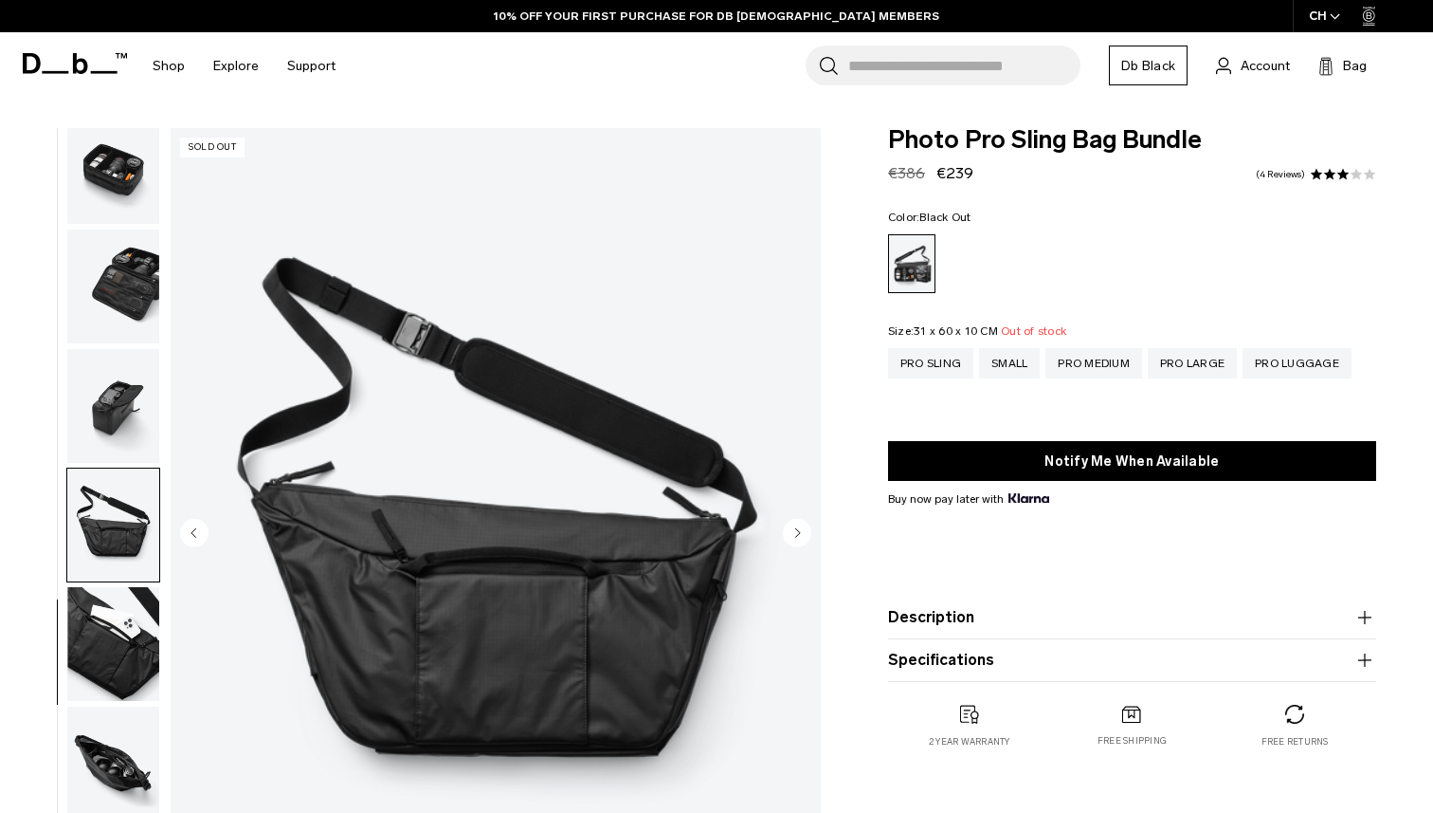
click at [119, 427] on img "button" at bounding box center [113, 406] width 92 height 114
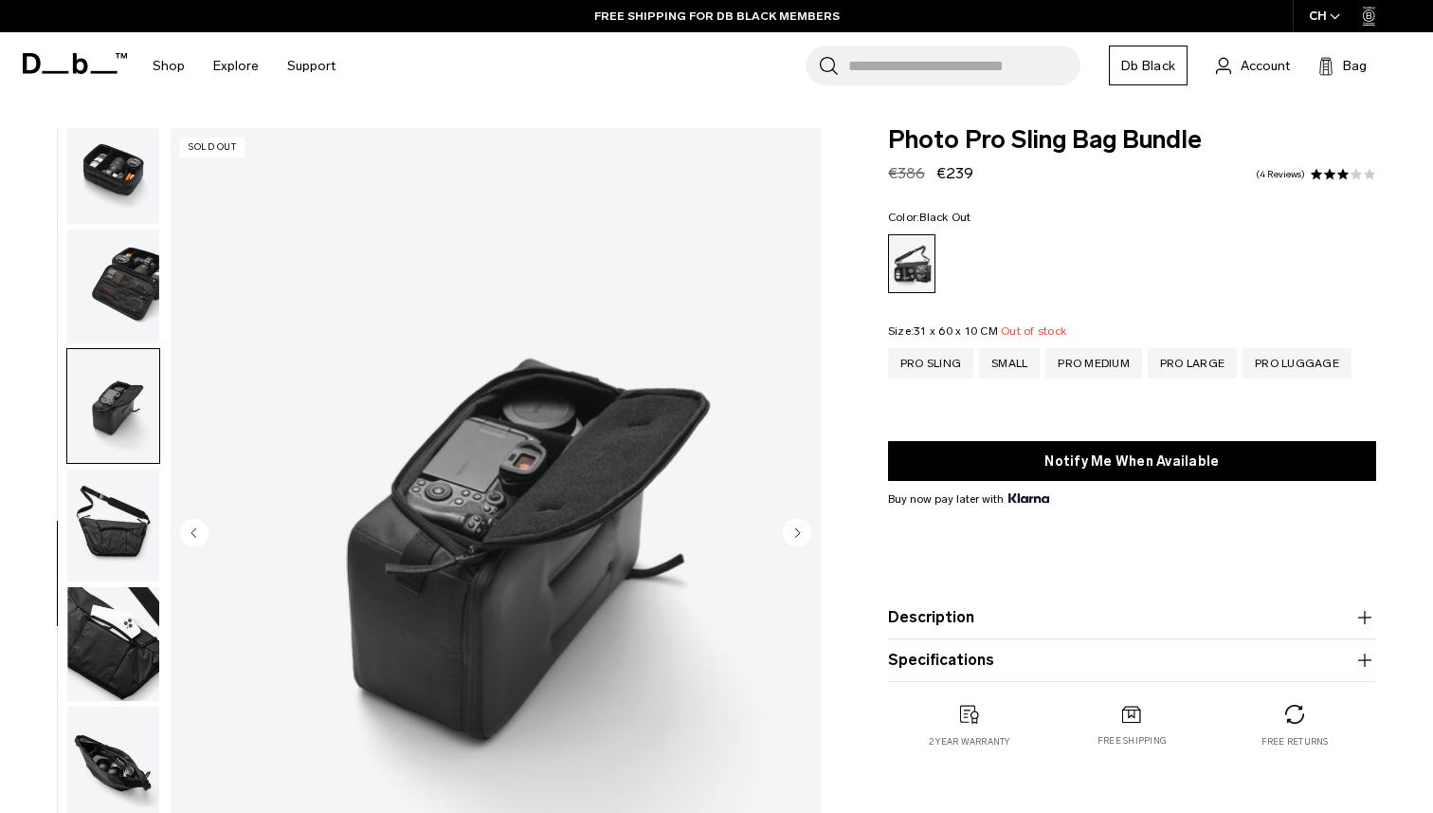
click at [136, 302] on img "button" at bounding box center [113, 286] width 92 height 114
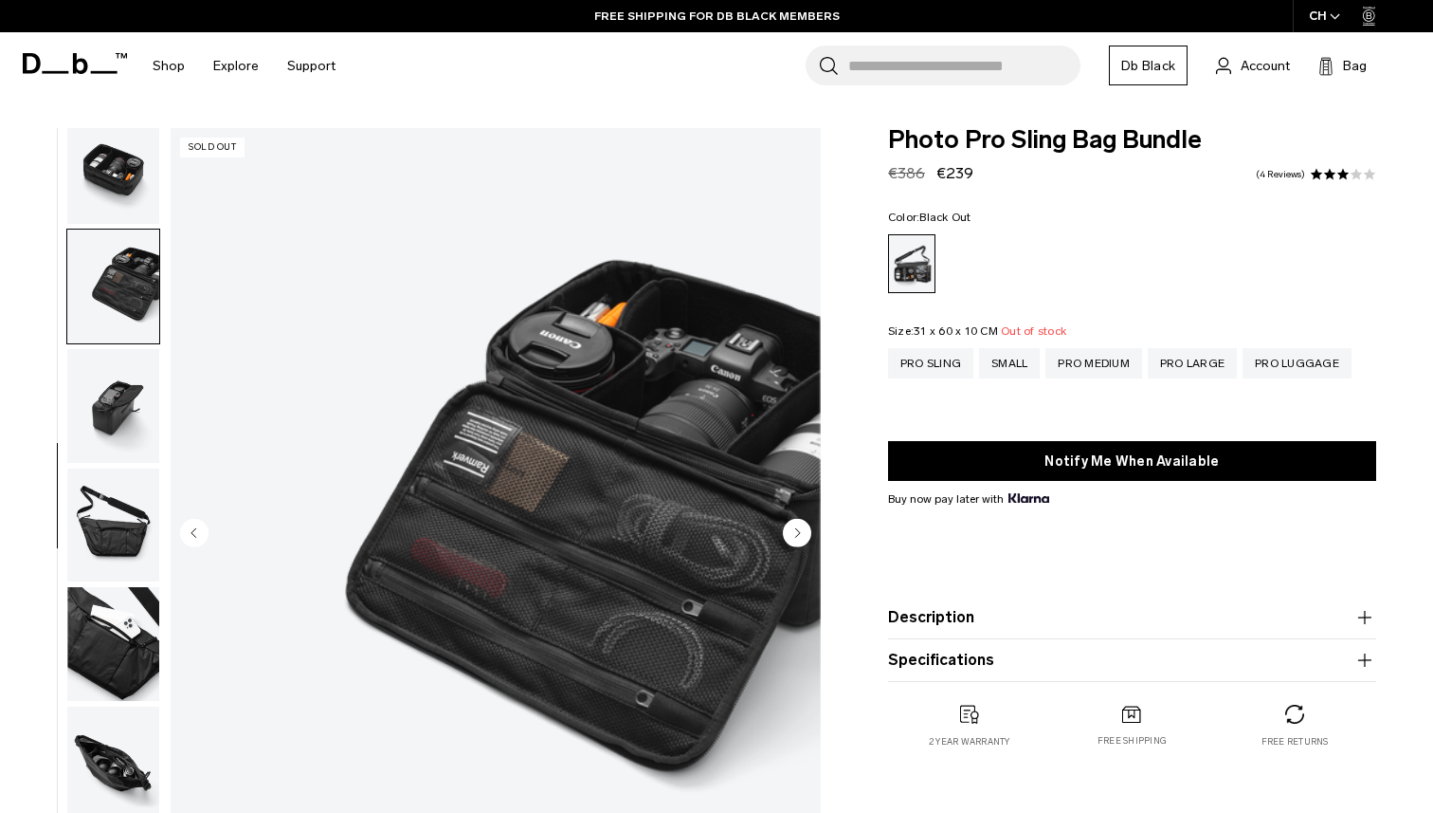
click at [137, 189] on img "button" at bounding box center [113, 167] width 92 height 114
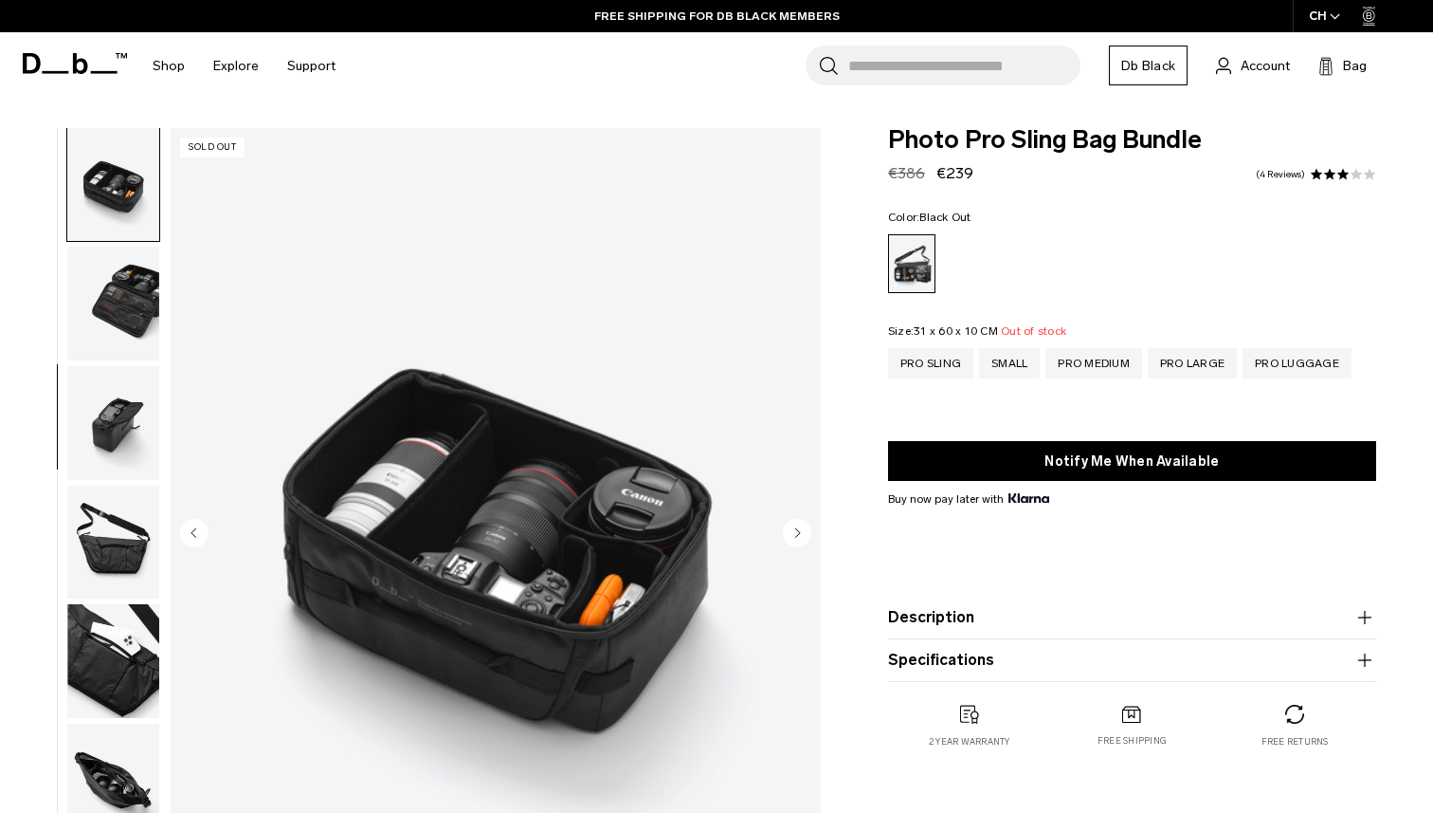
scroll to position [357, 0]
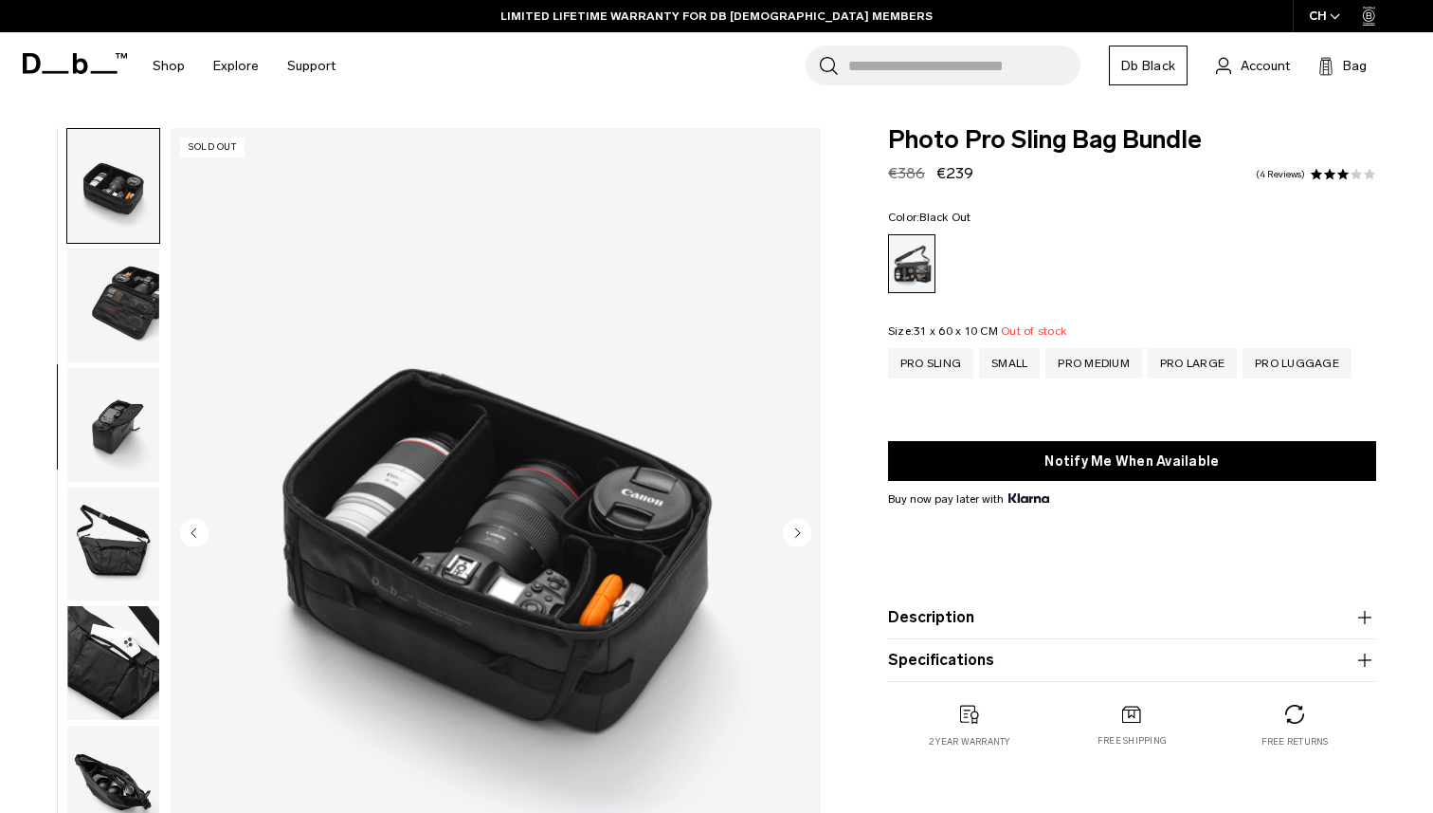
click at [122, 315] on img "button" at bounding box center [113, 305] width 92 height 114
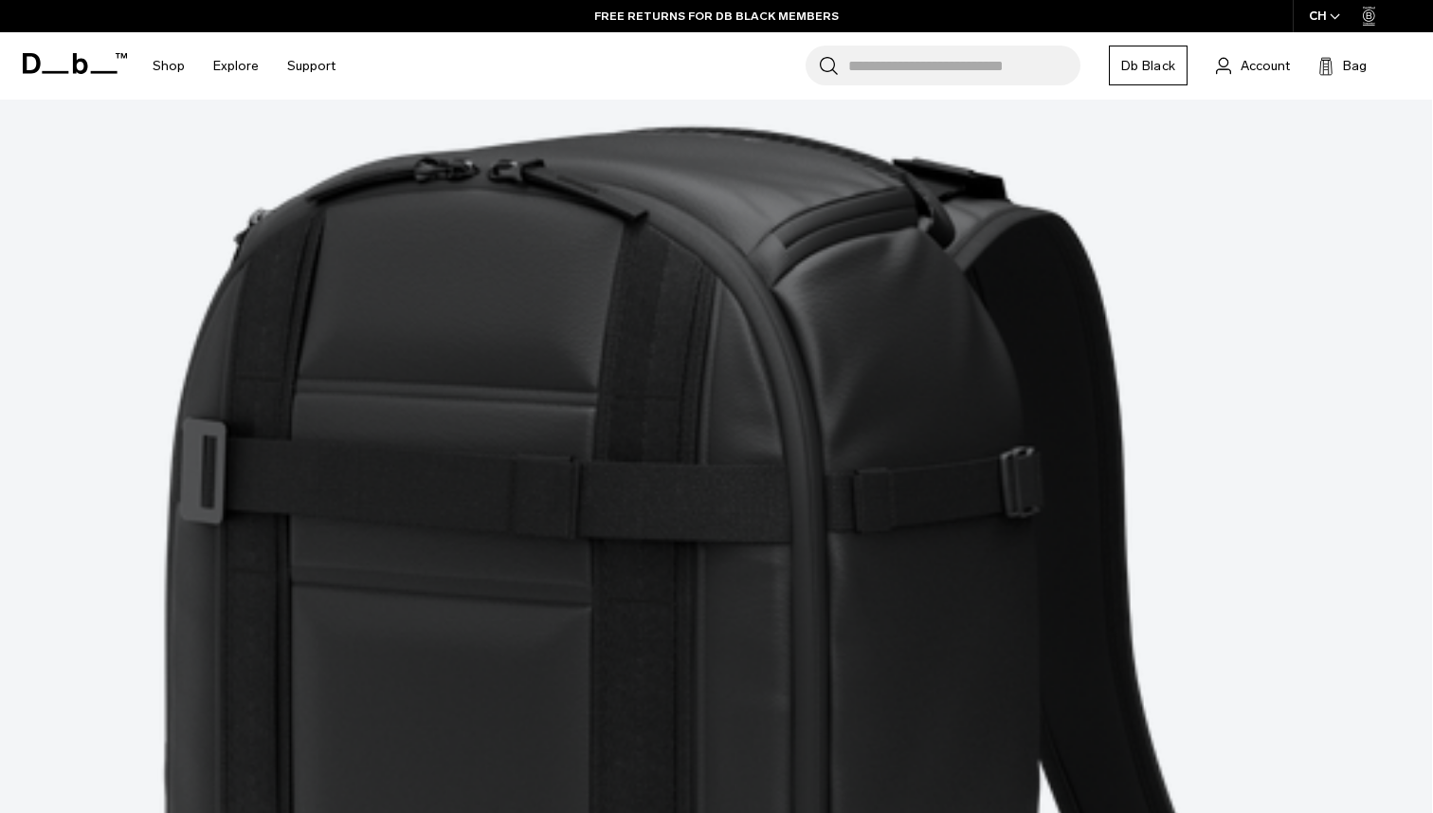
scroll to position [448, 0]
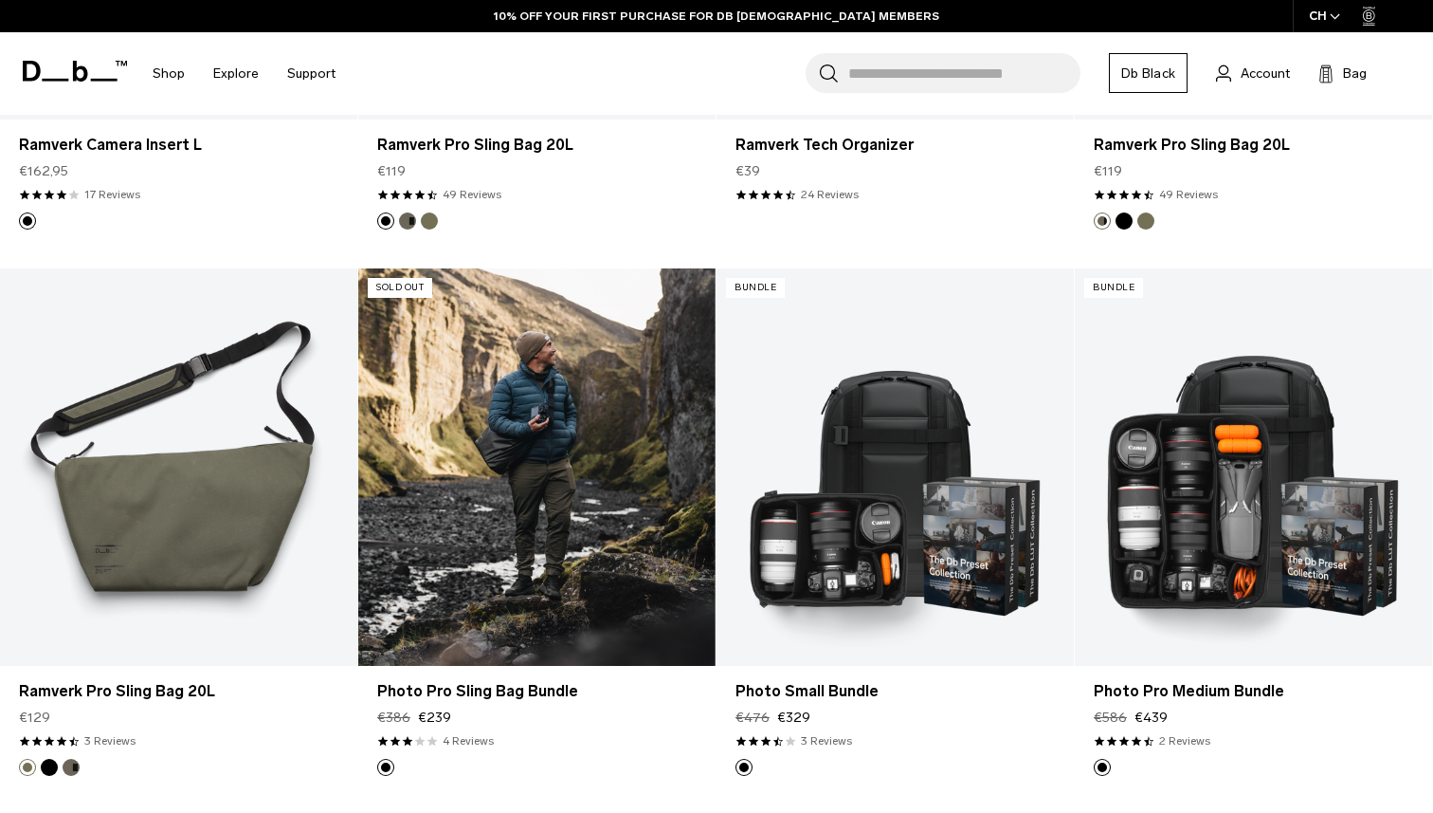
scroll to position [1316, 0]
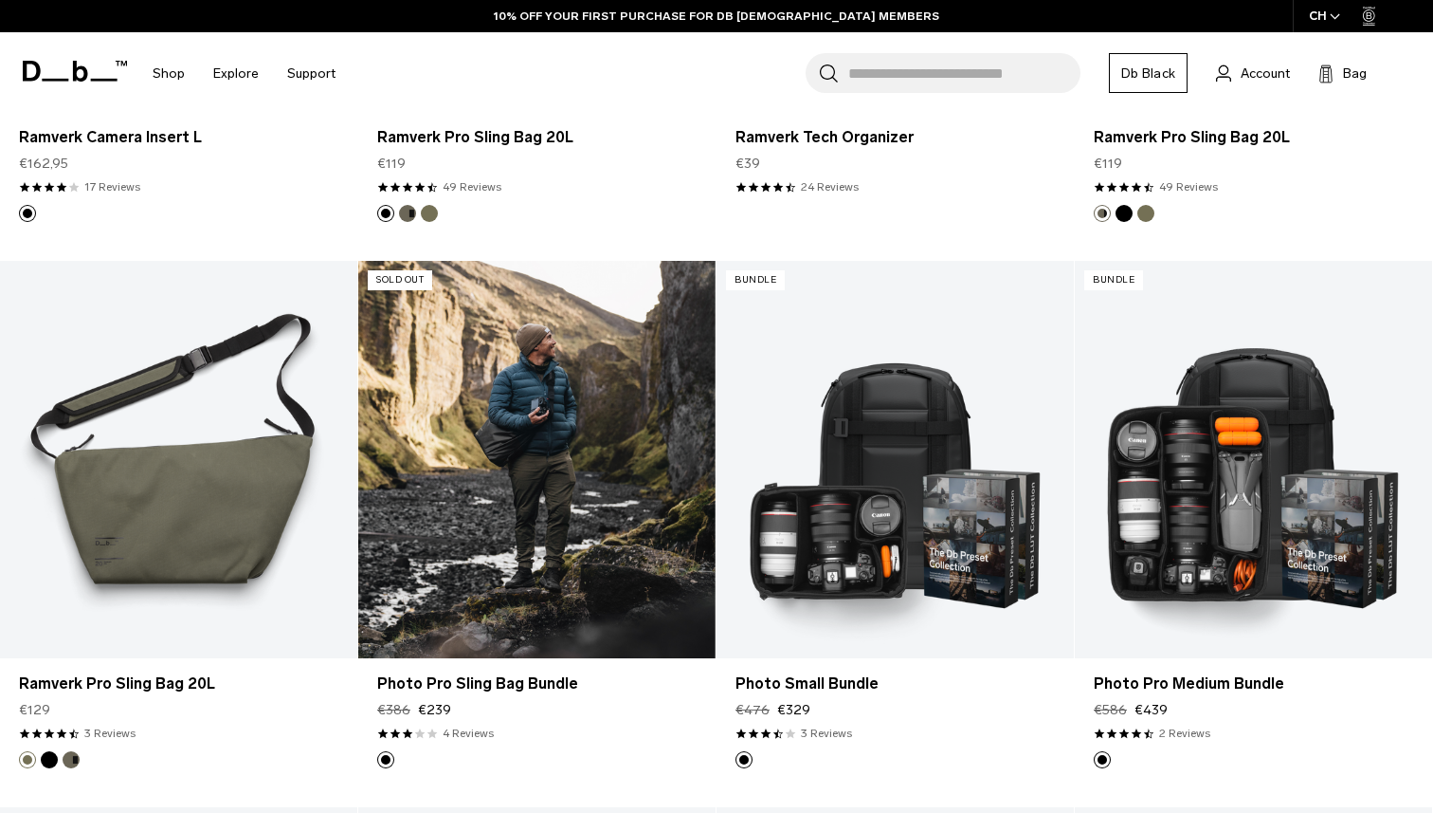
click at [509, 553] on link "Photo Pro Sling Bag Bundle" at bounding box center [536, 459] width 357 height 397
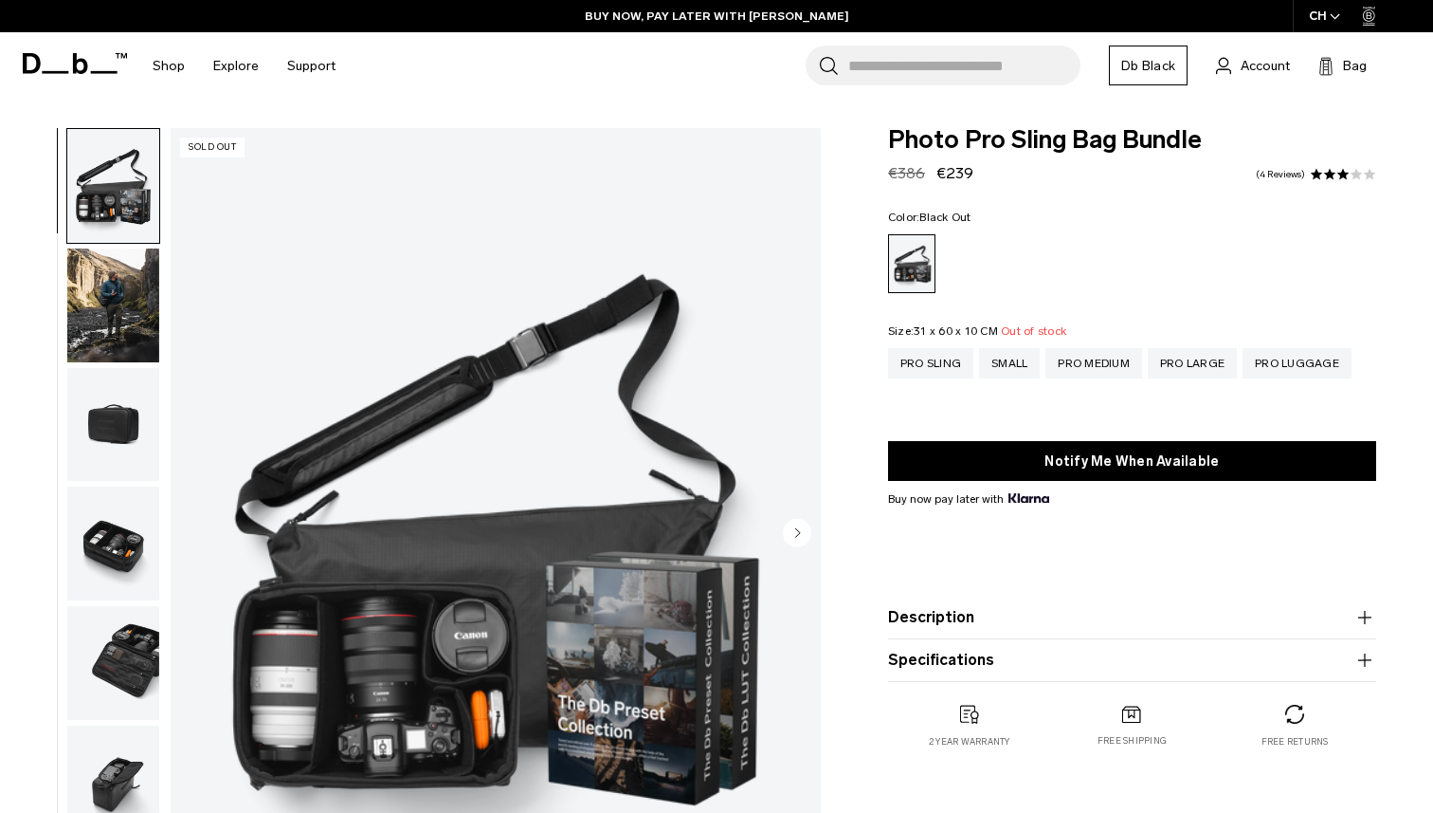
click at [125, 283] on img "button" at bounding box center [113, 305] width 92 height 114
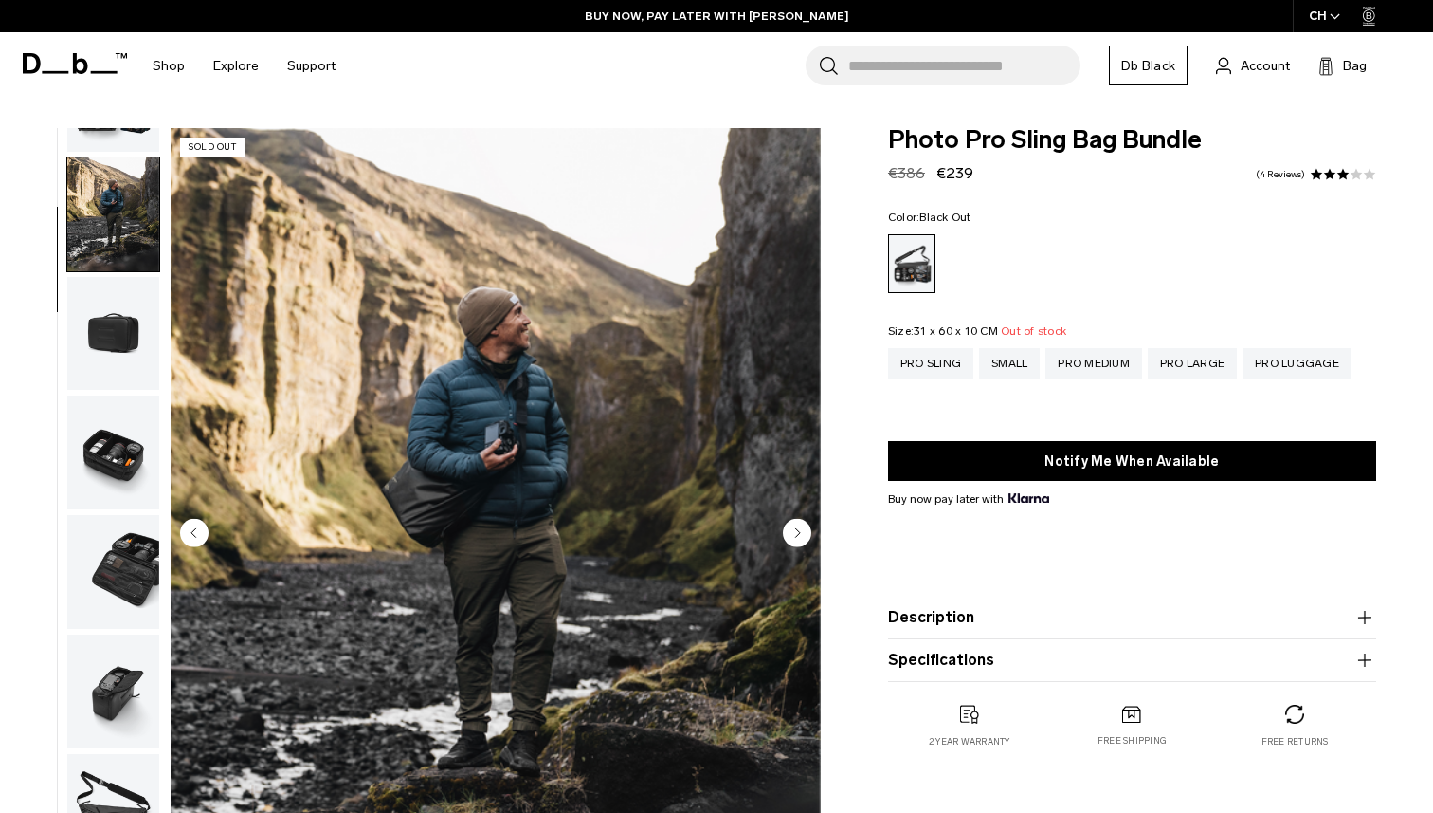
scroll to position [119, 0]
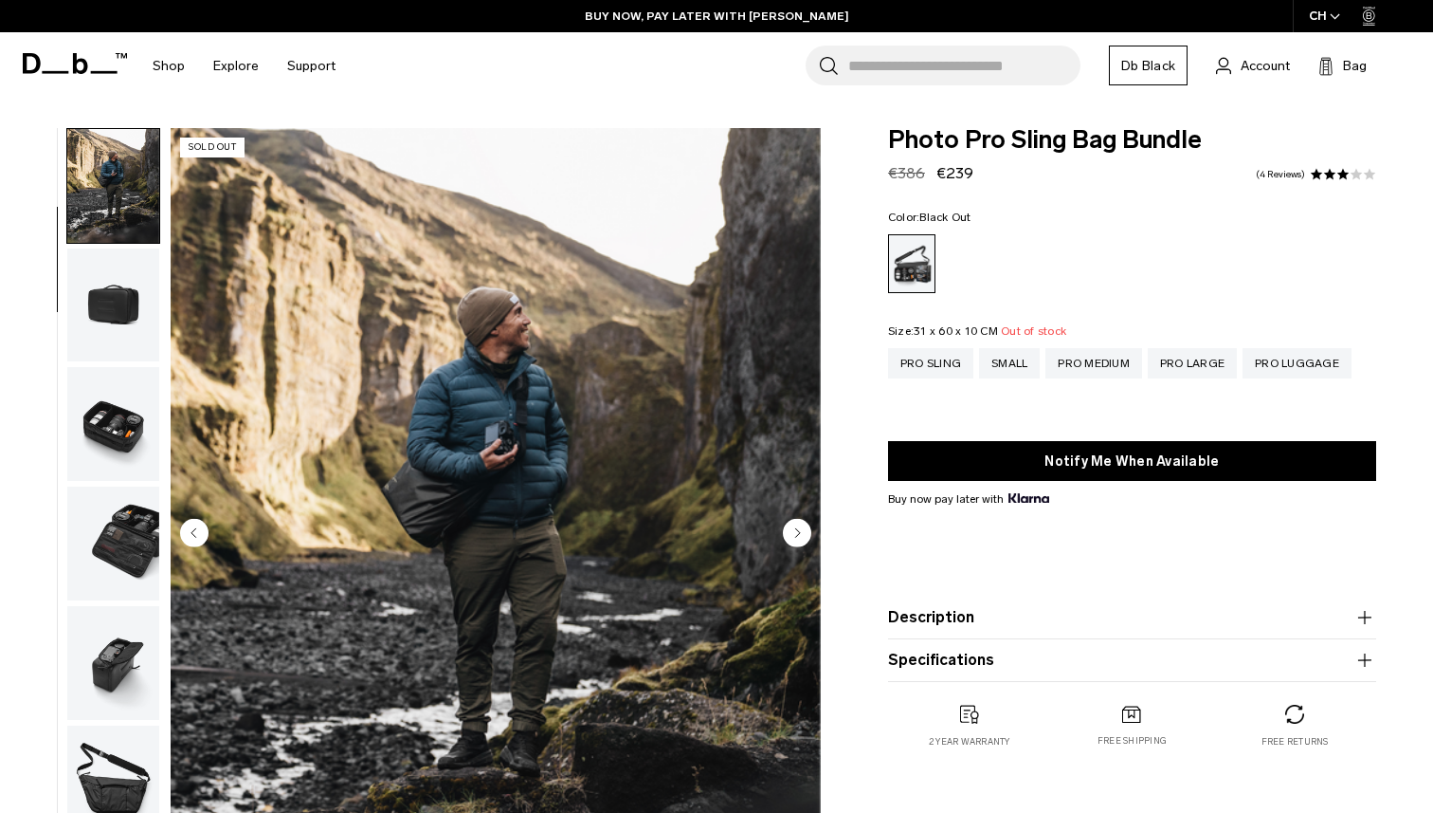
click at [131, 320] on img "button" at bounding box center [113, 305] width 92 height 114
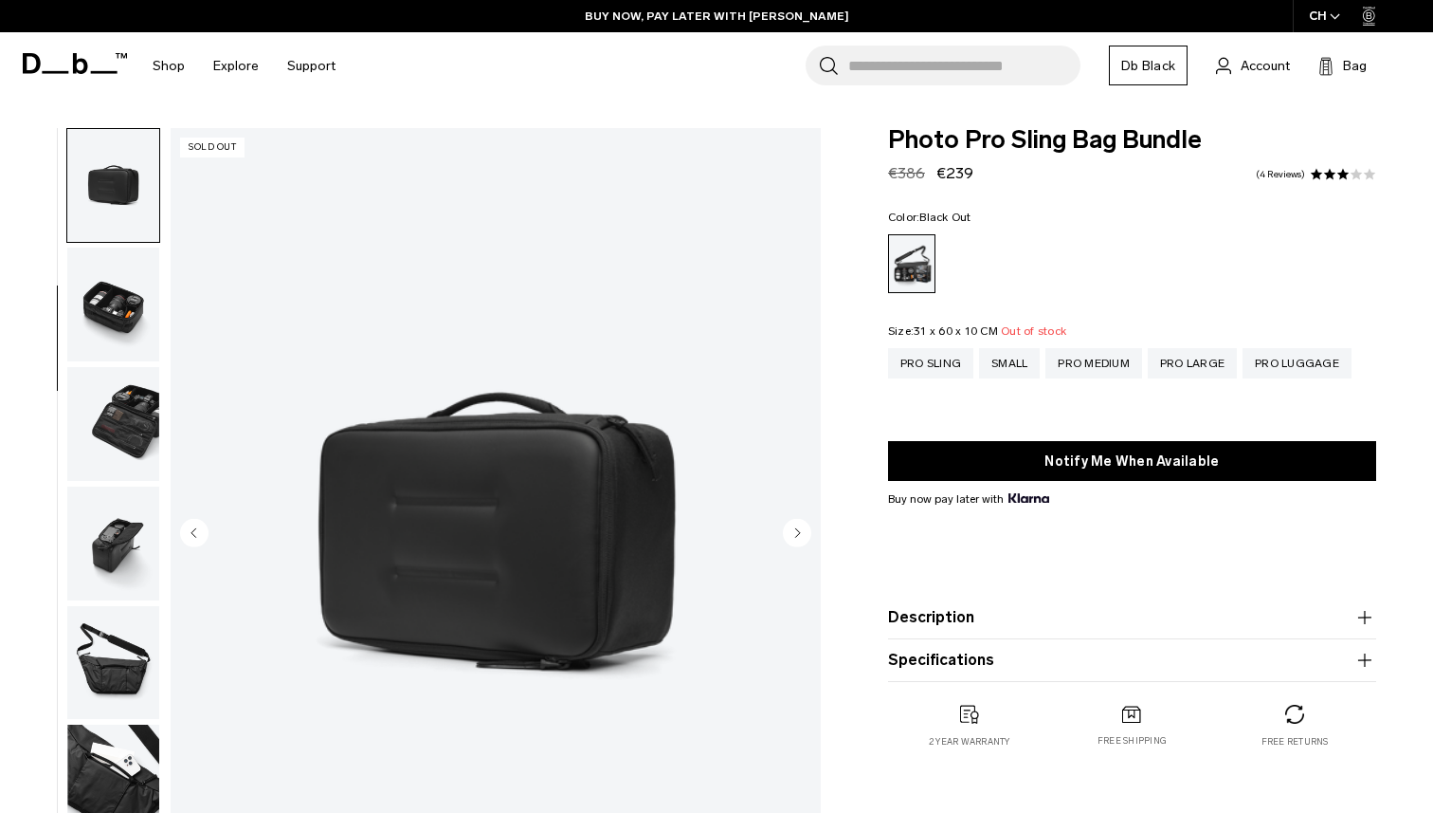
click at [130, 333] on img "button" at bounding box center [113, 304] width 92 height 114
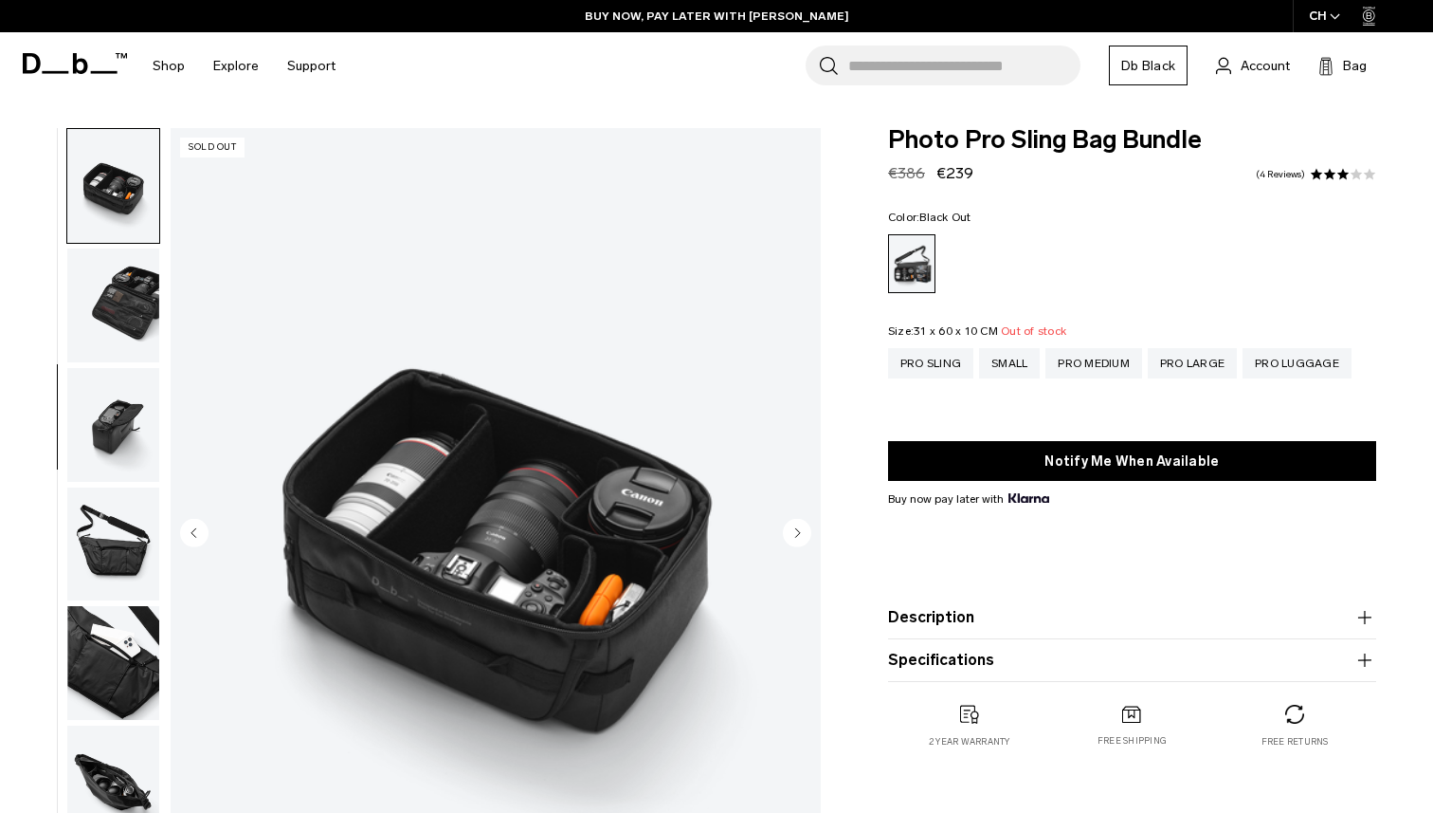
click at [135, 383] on img "button" at bounding box center [113, 425] width 92 height 114
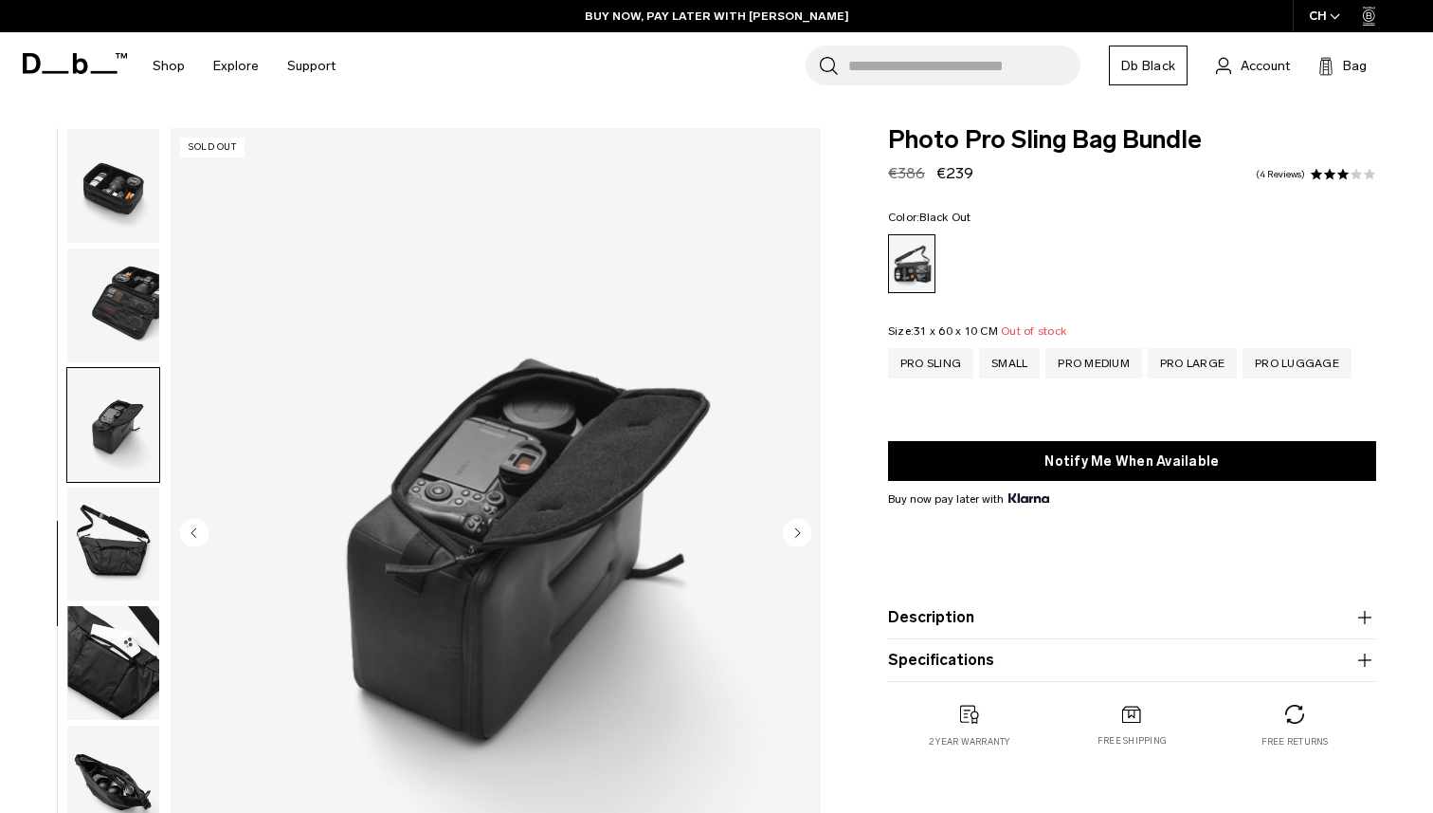
scroll to position [376, 0]
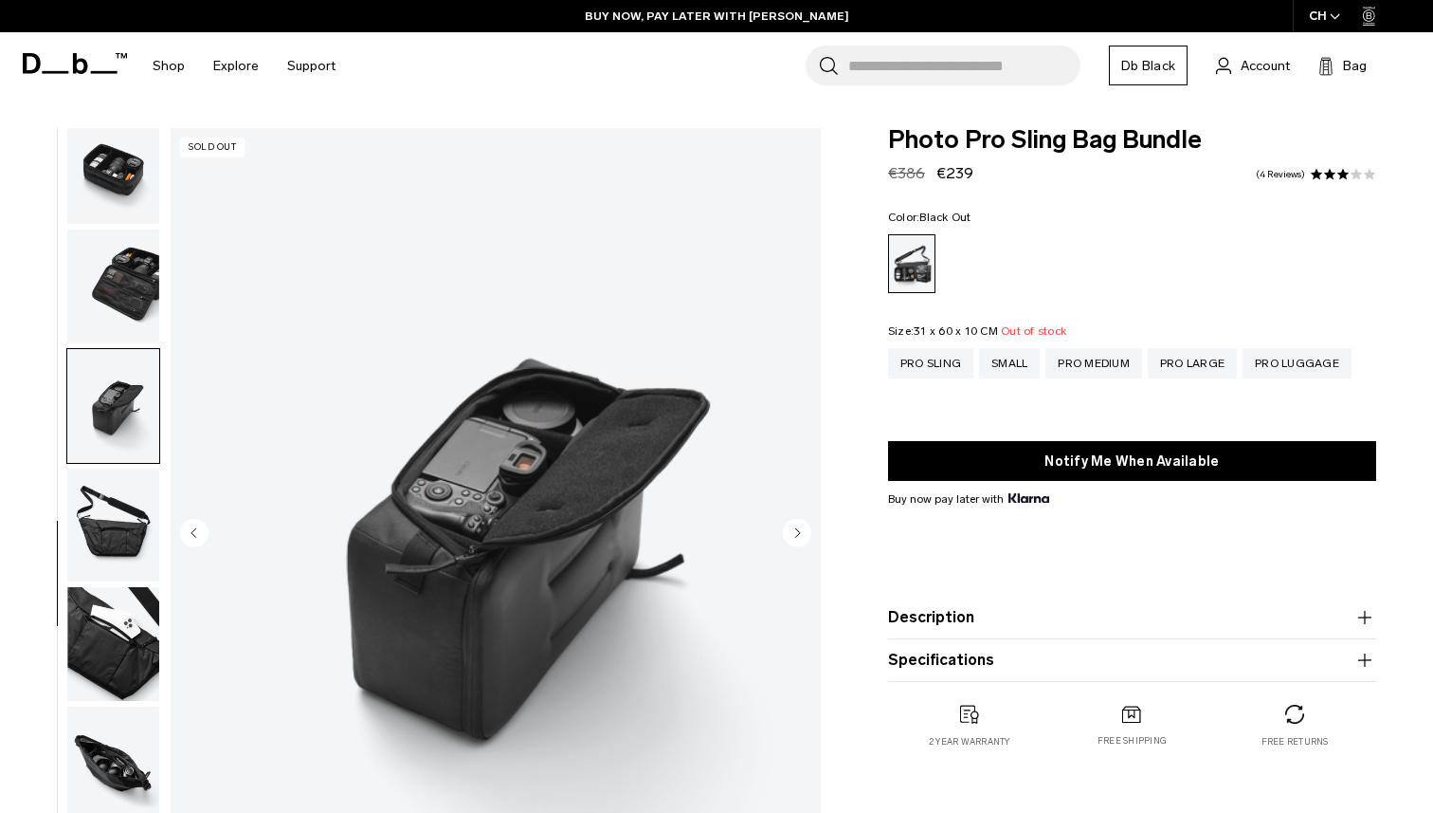
click at [134, 510] on img "button" at bounding box center [113, 525] width 92 height 114
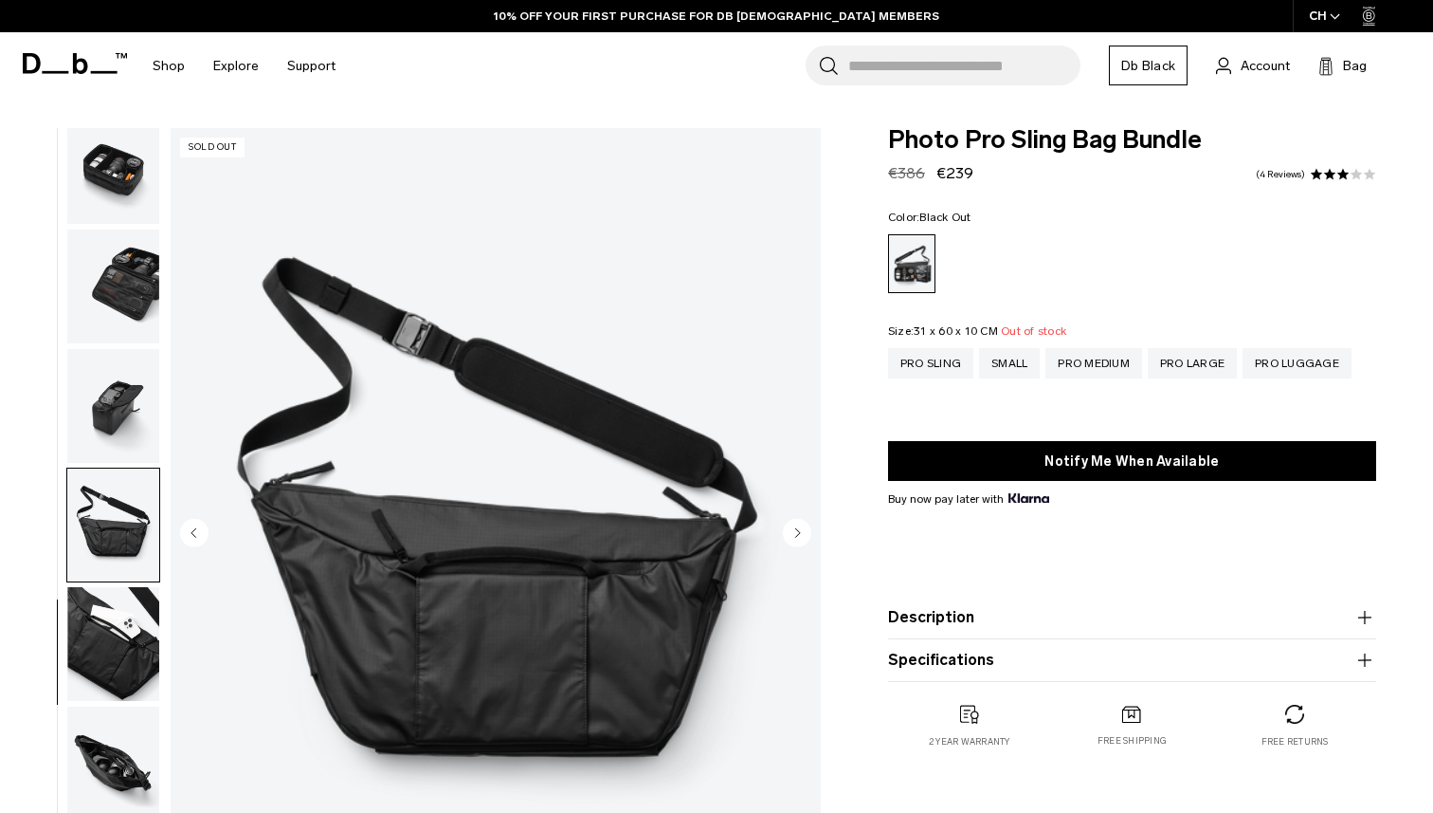
click at [135, 750] on img "button" at bounding box center [113, 763] width 92 height 114
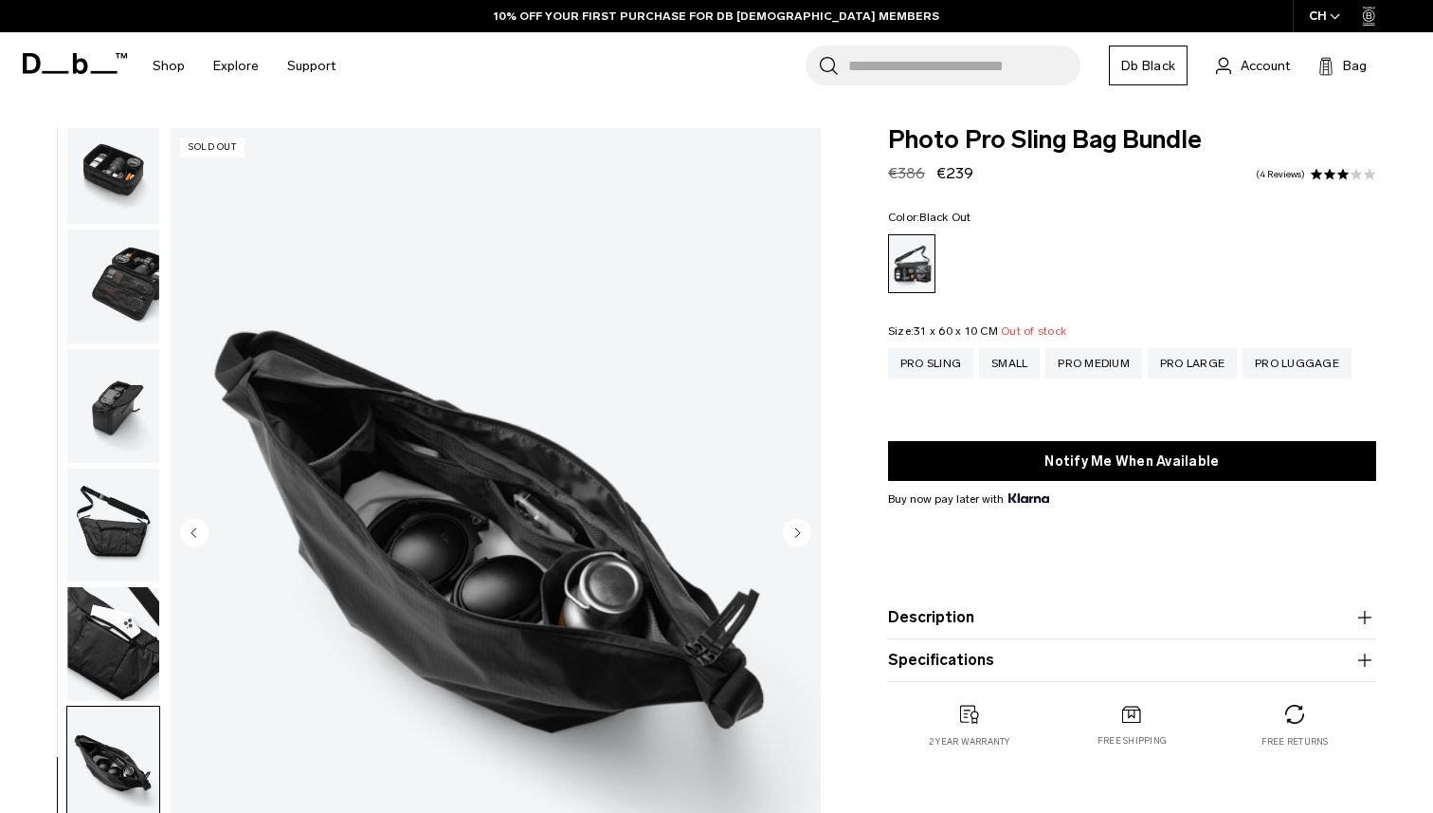
click at [119, 657] on img "button" at bounding box center [113, 644] width 92 height 114
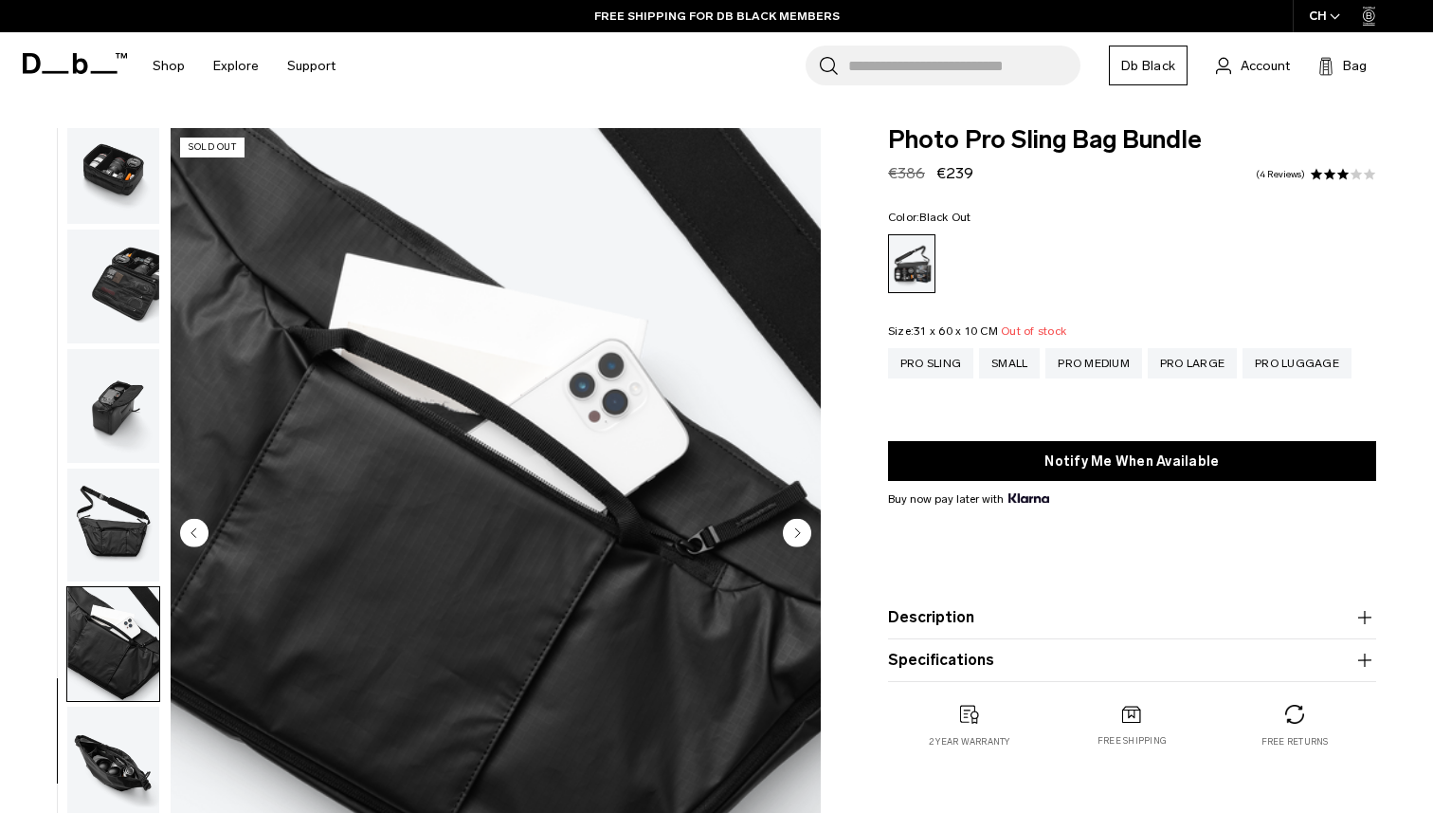
click at [105, 743] on img "button" at bounding box center [113, 763] width 92 height 114
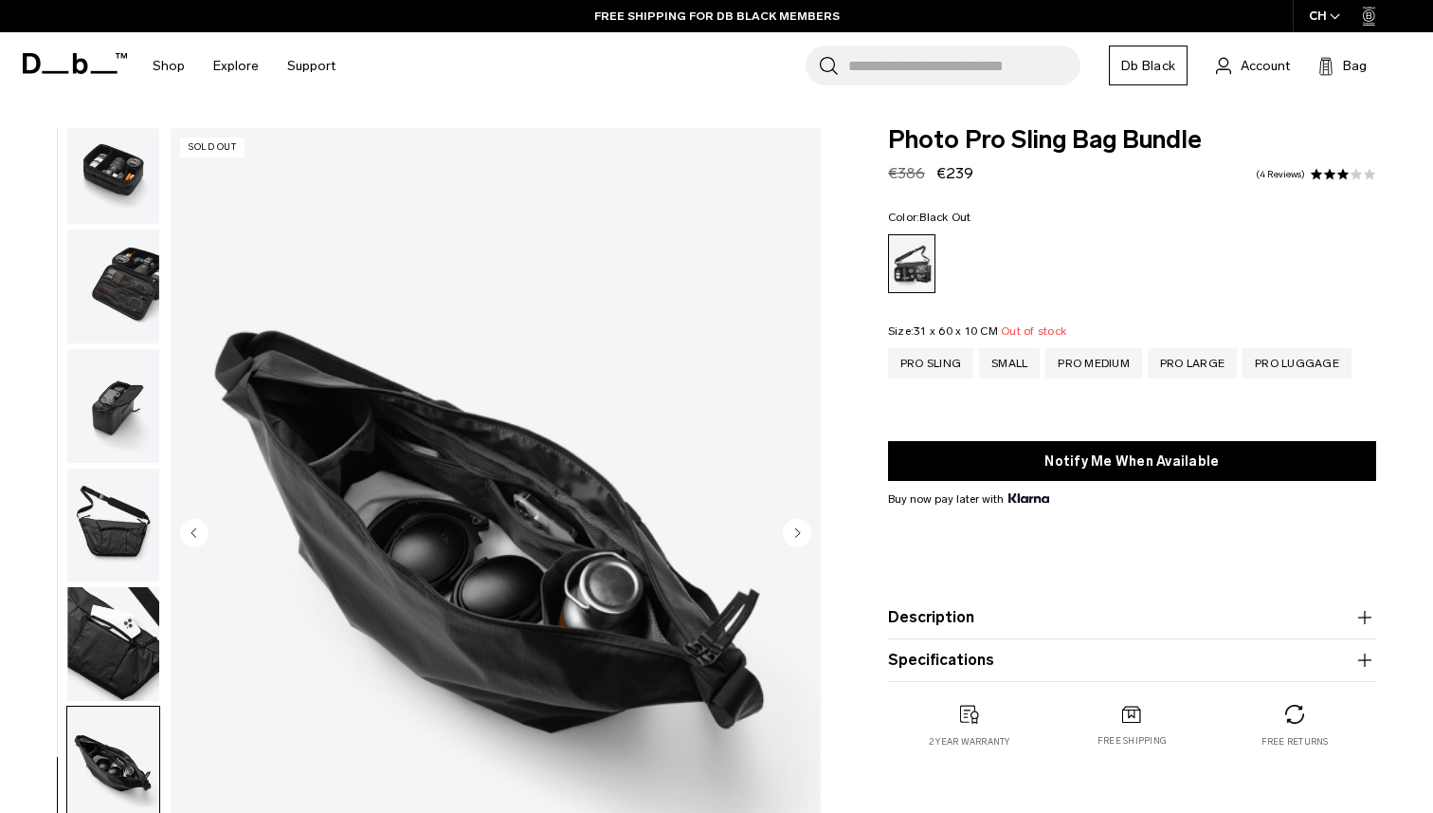
click at [105, 619] on img "button" at bounding box center [113, 644] width 92 height 114
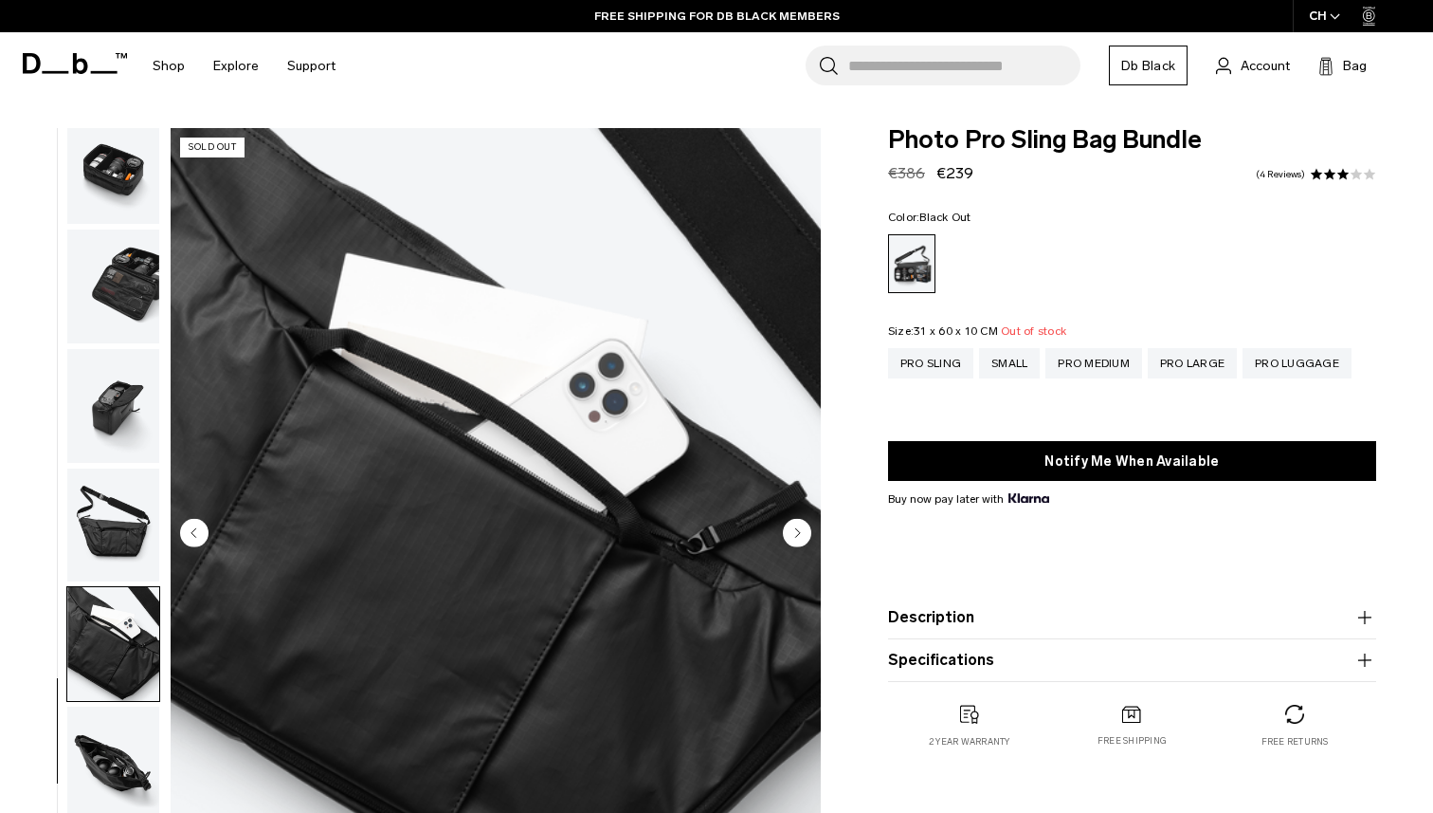
click at [112, 520] on img "button" at bounding box center [113, 525] width 92 height 114
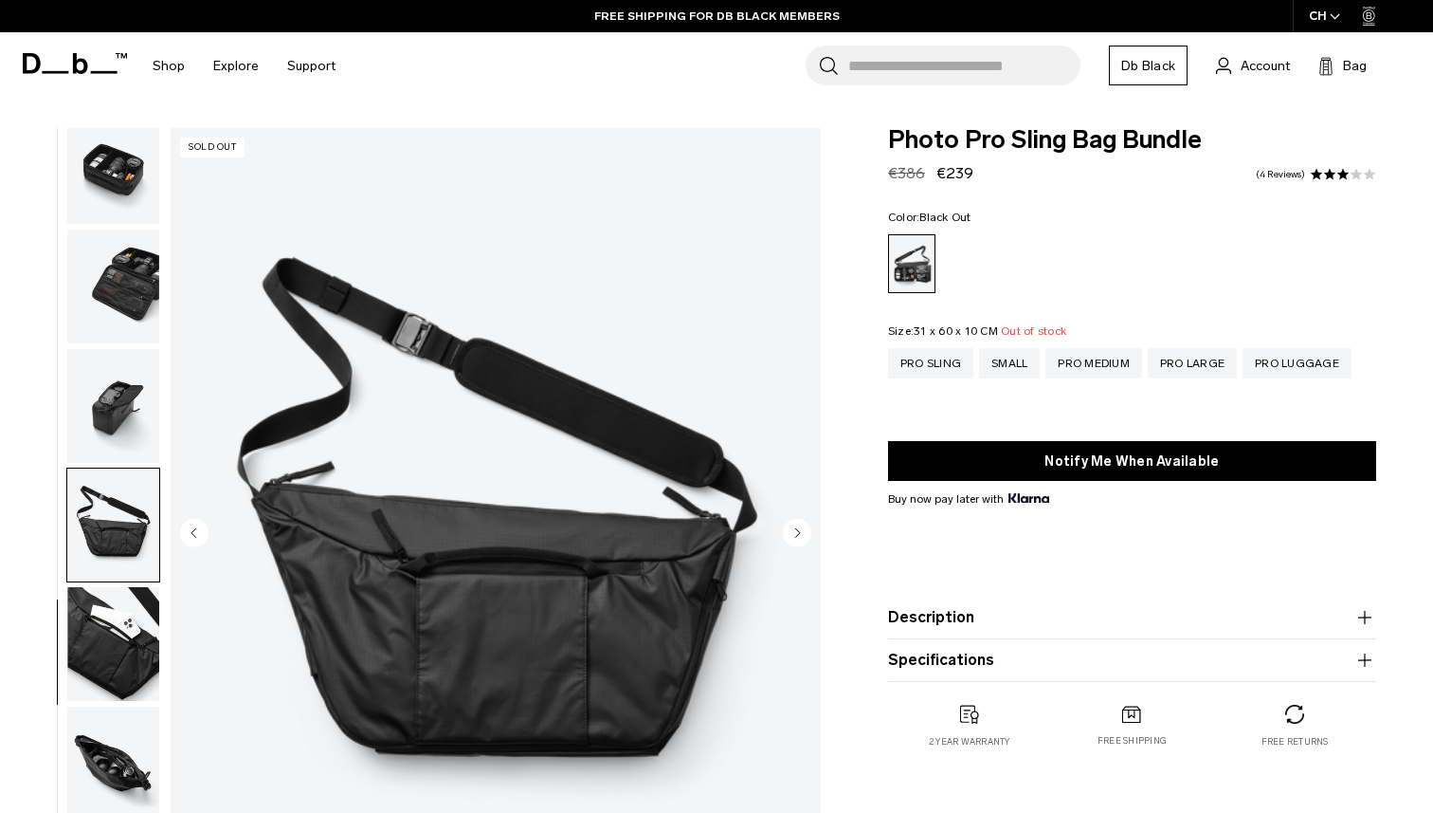
click at [116, 413] on img "button" at bounding box center [113, 406] width 92 height 114
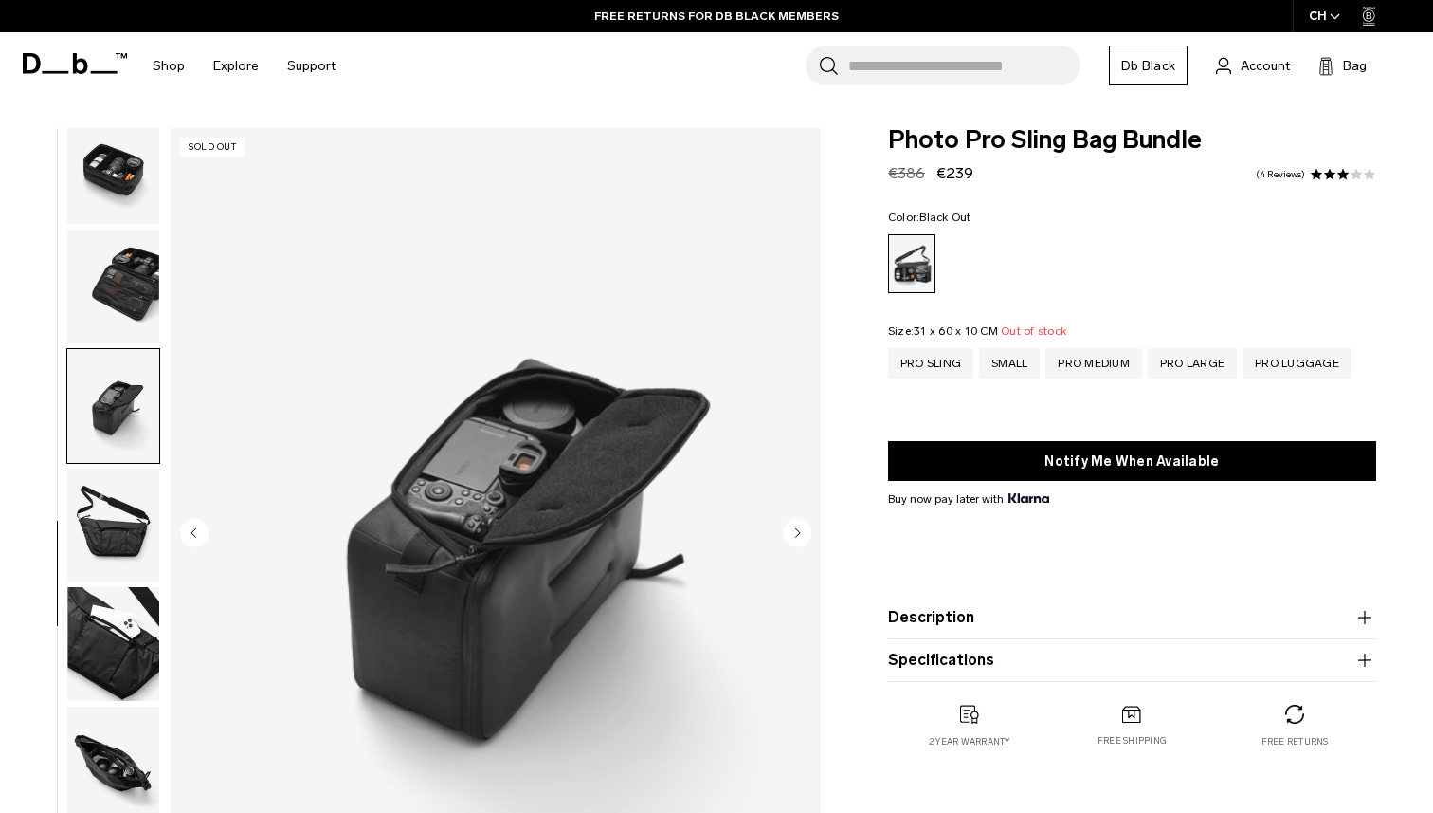
click at [128, 275] on img "button" at bounding box center [113, 286] width 92 height 114
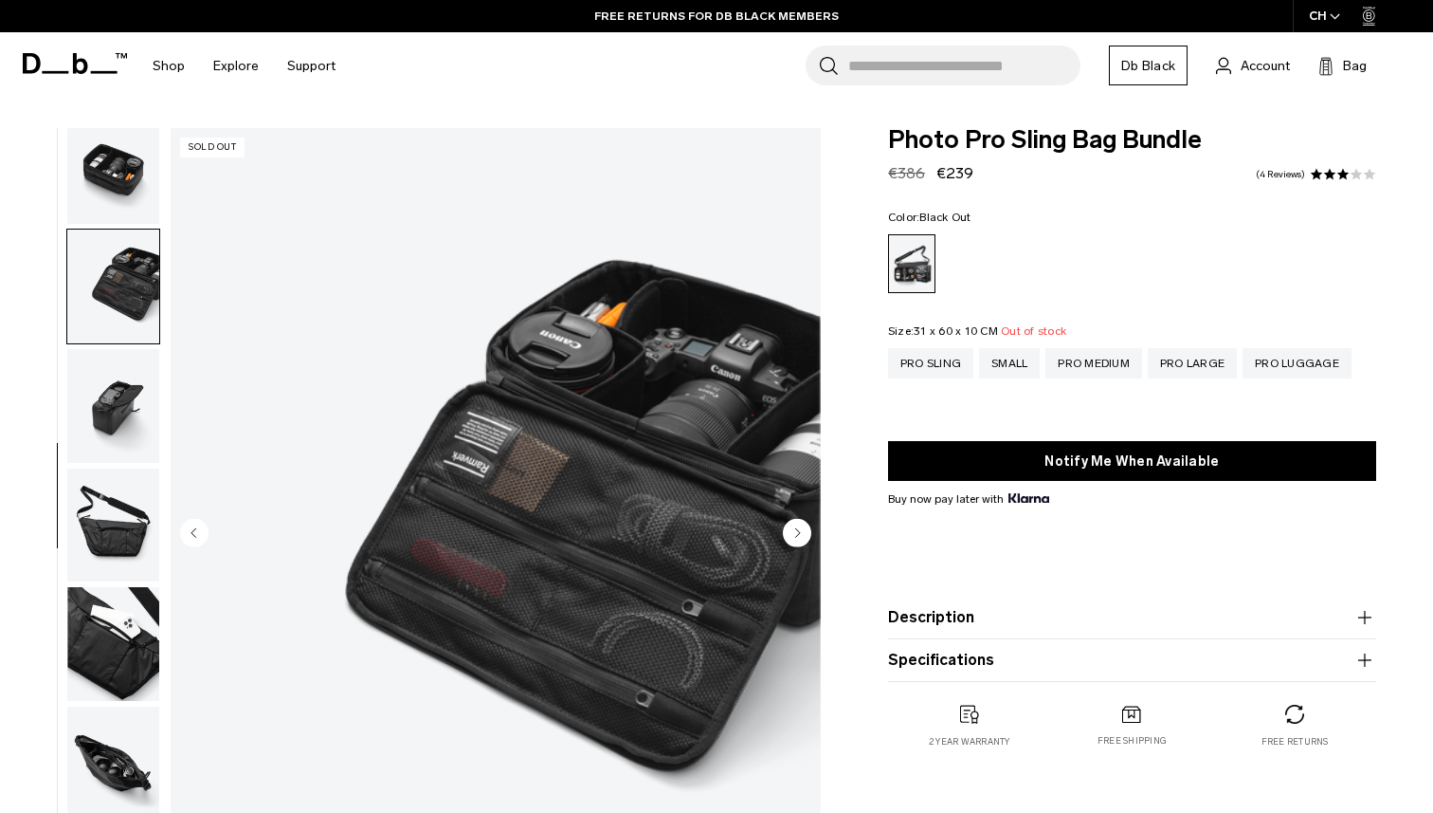
click at [124, 185] on img "button" at bounding box center [113, 167] width 92 height 114
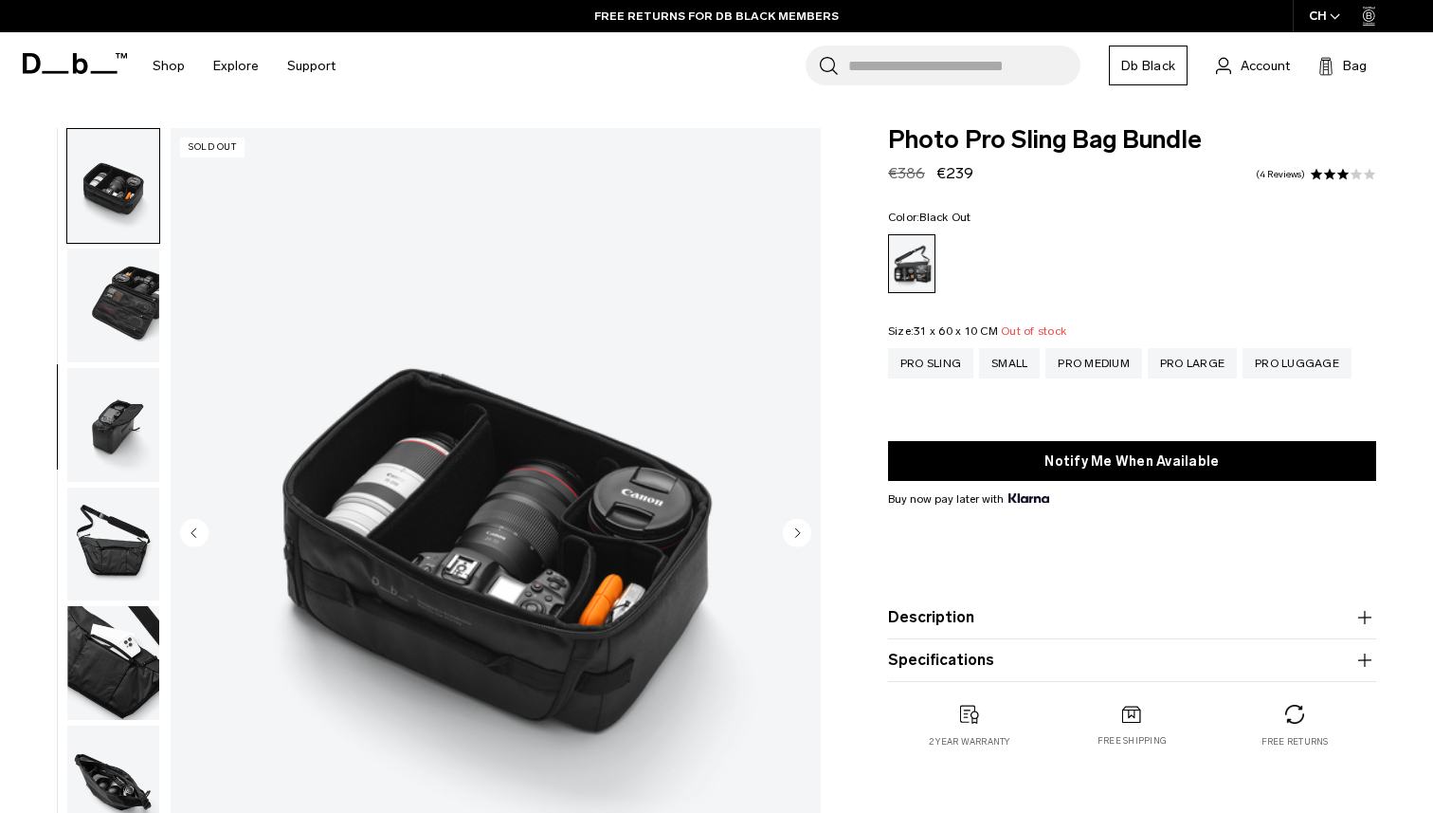
scroll to position [0, 0]
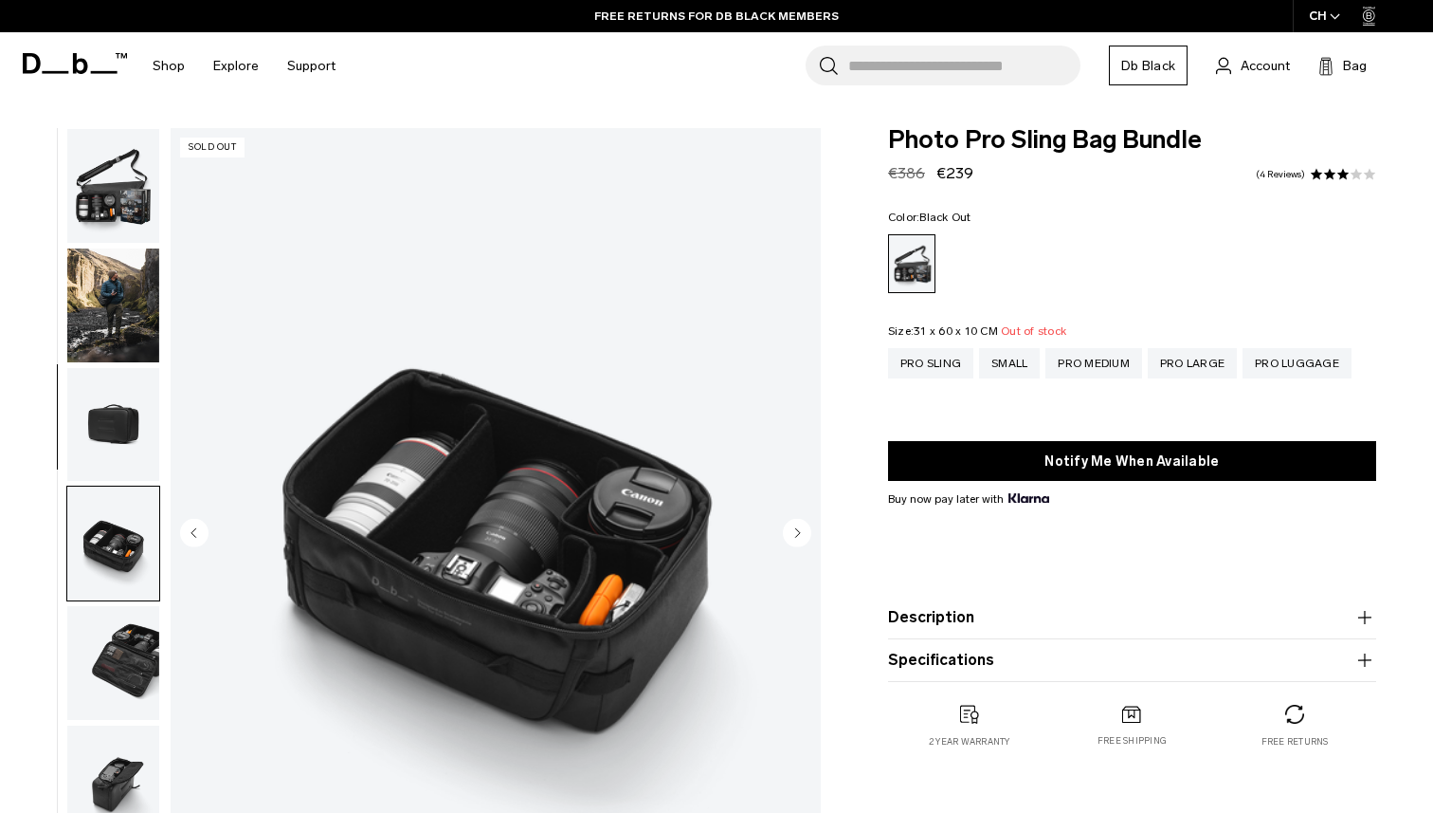
click at [120, 145] on img "button" at bounding box center [113, 186] width 92 height 114
